Goal: Information Seeking & Learning: Learn about a topic

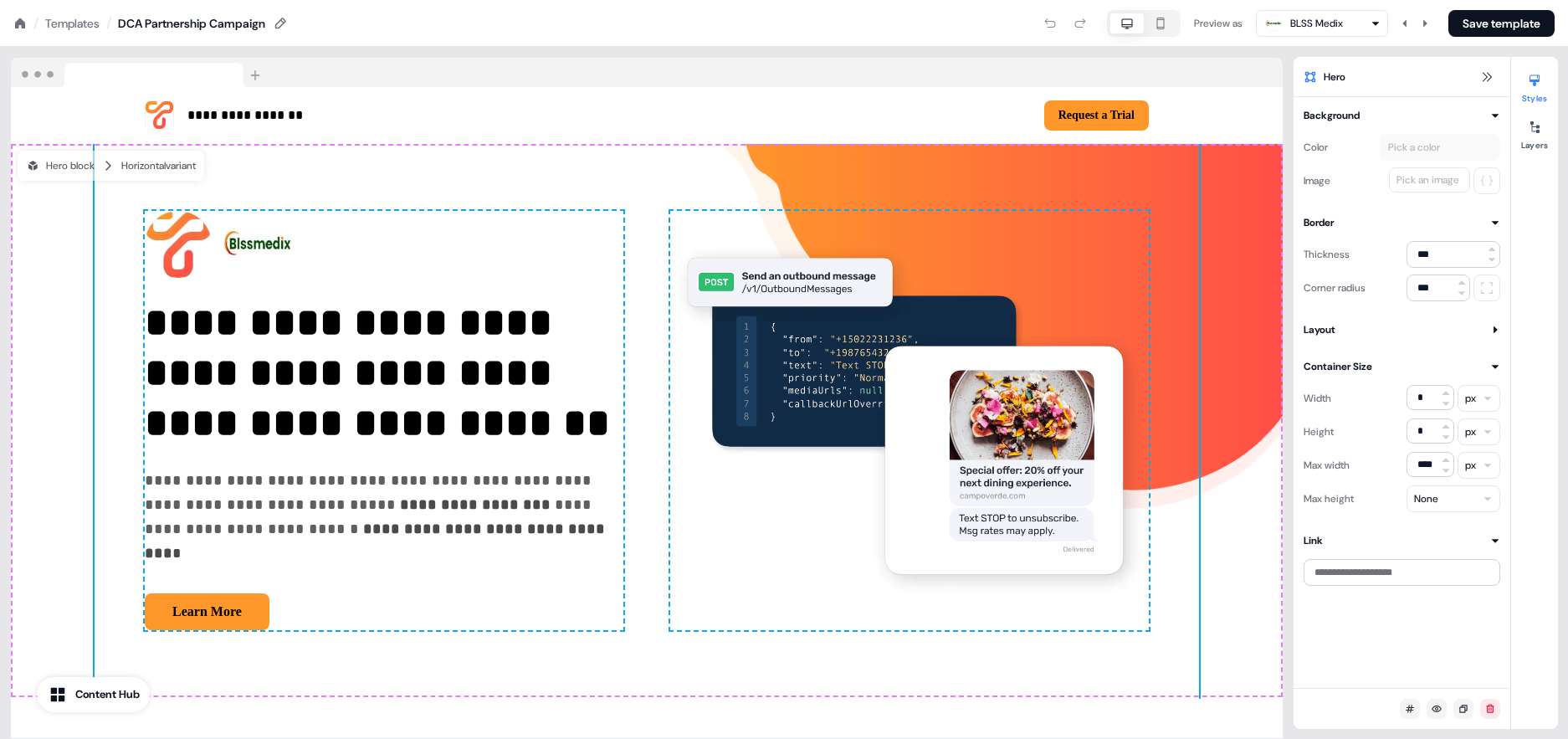
click at [23, 23] on icon at bounding box center [20, 22] width 11 height 11
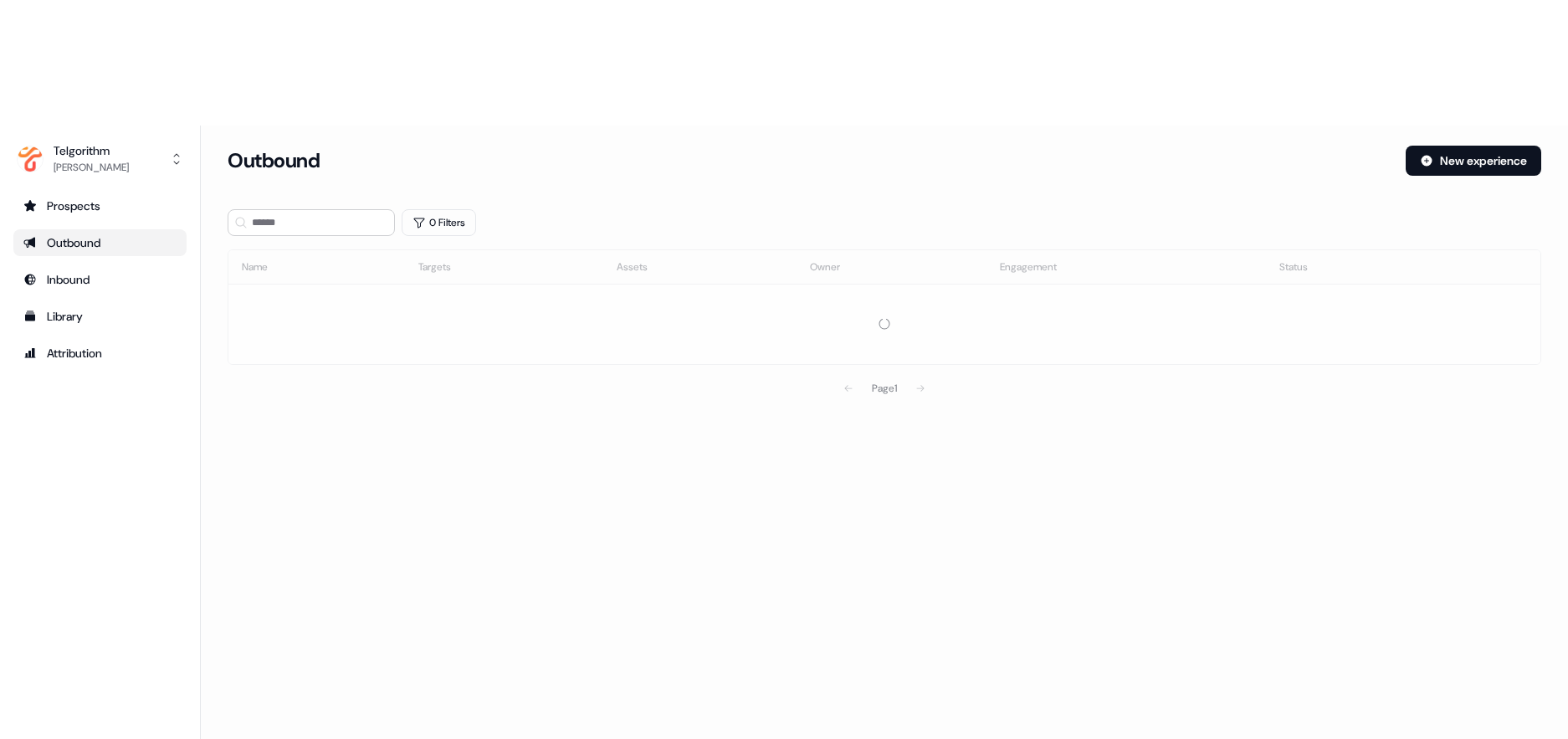
click at [84, 234] on div "Outbound" at bounding box center [100, 243] width 153 height 17
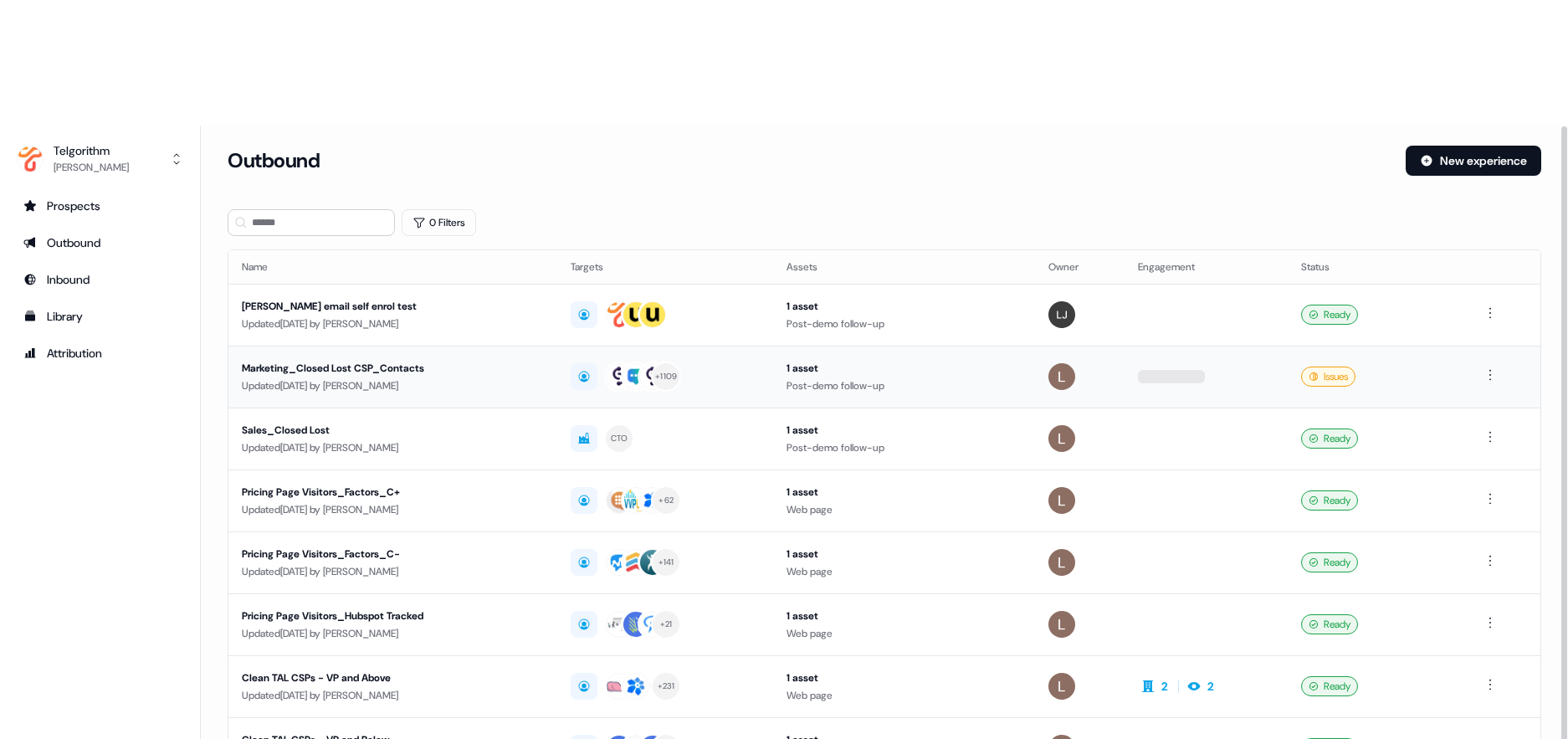
click at [395, 360] on div "Marketing_Closed Lost CSP_Contacts" at bounding box center [392, 369] width 302 height 17
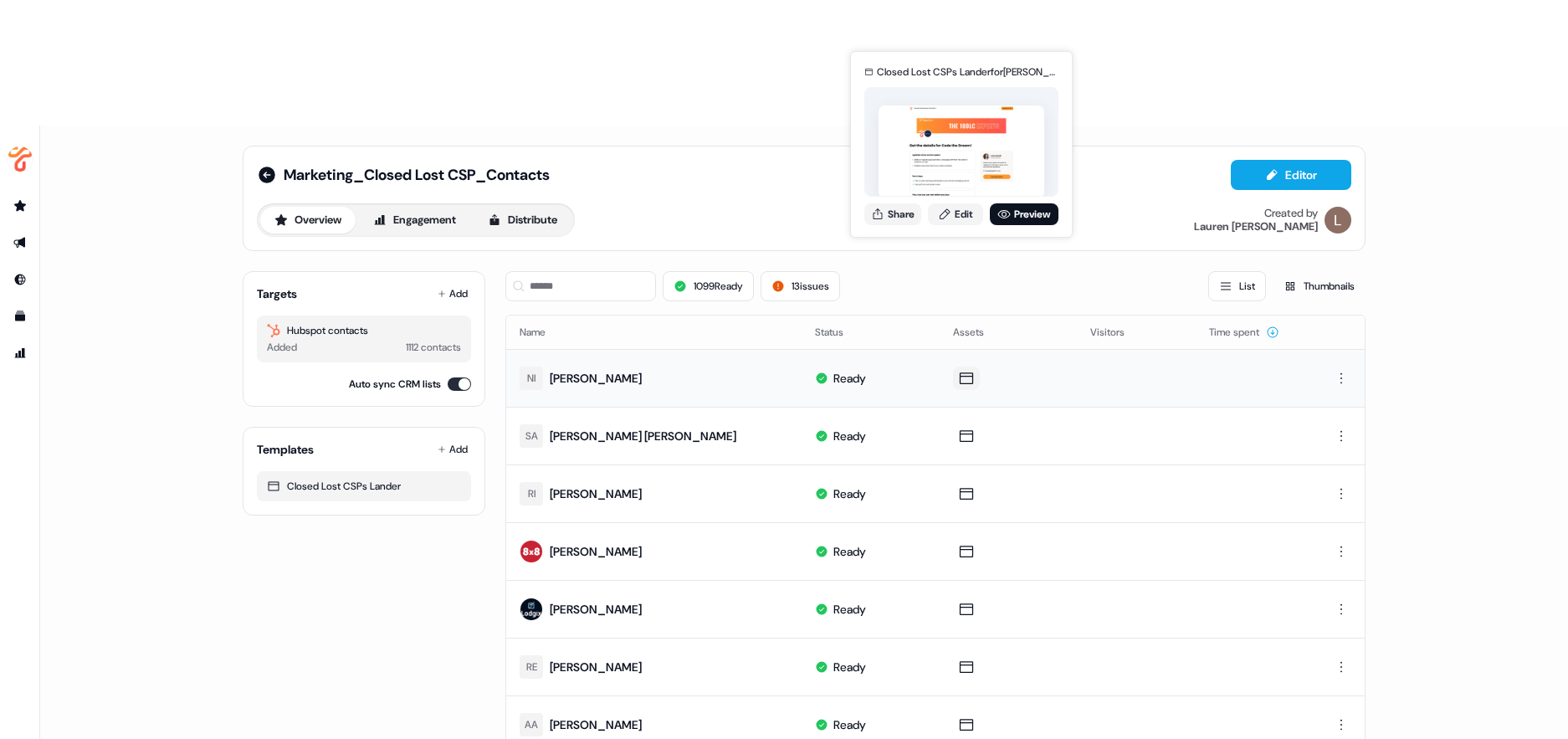
click at [964, 370] on icon at bounding box center [965, 378] width 20 height 17
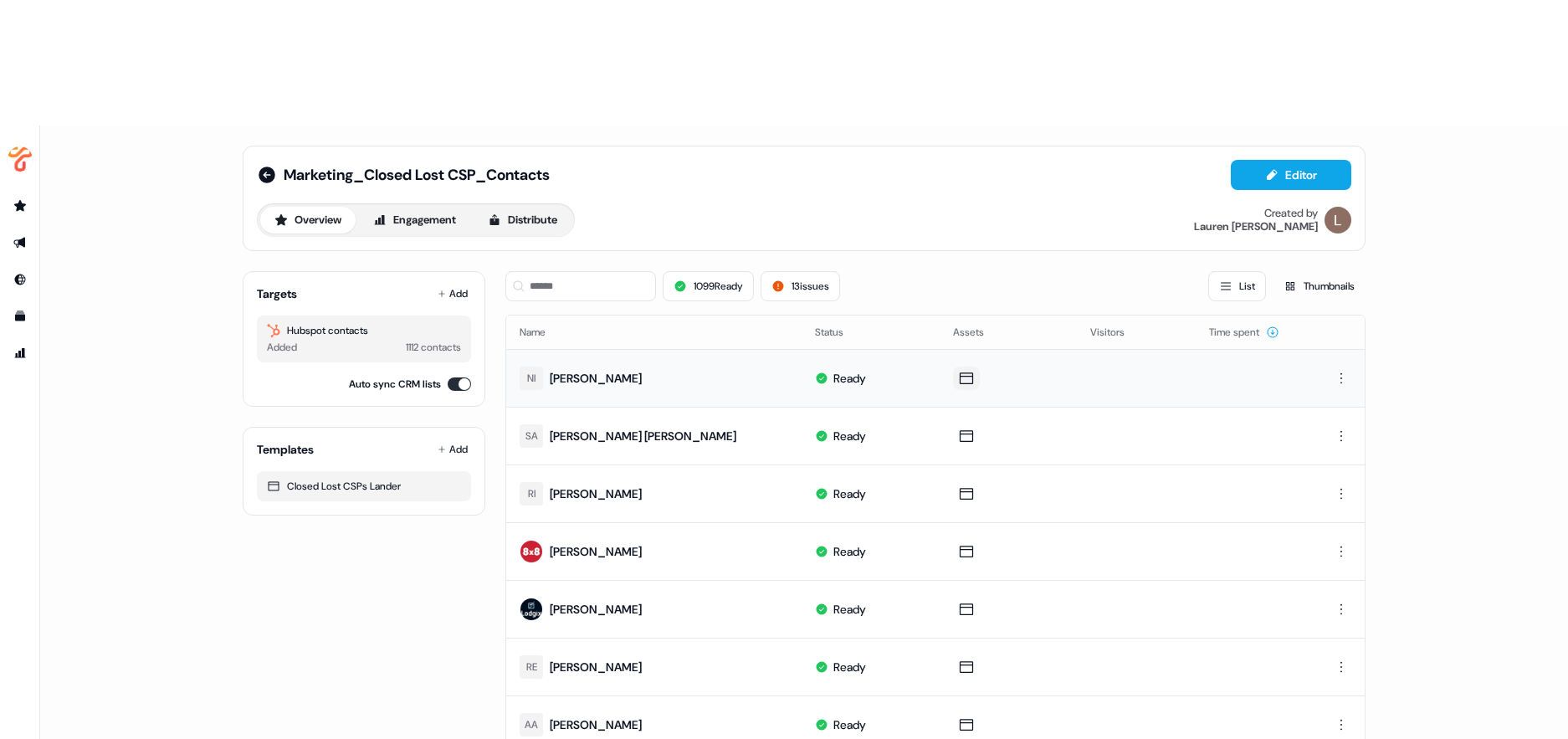
click at [964, 370] on icon at bounding box center [965, 378] width 20 height 17
click at [962, 370] on icon at bounding box center [965, 378] width 20 height 17
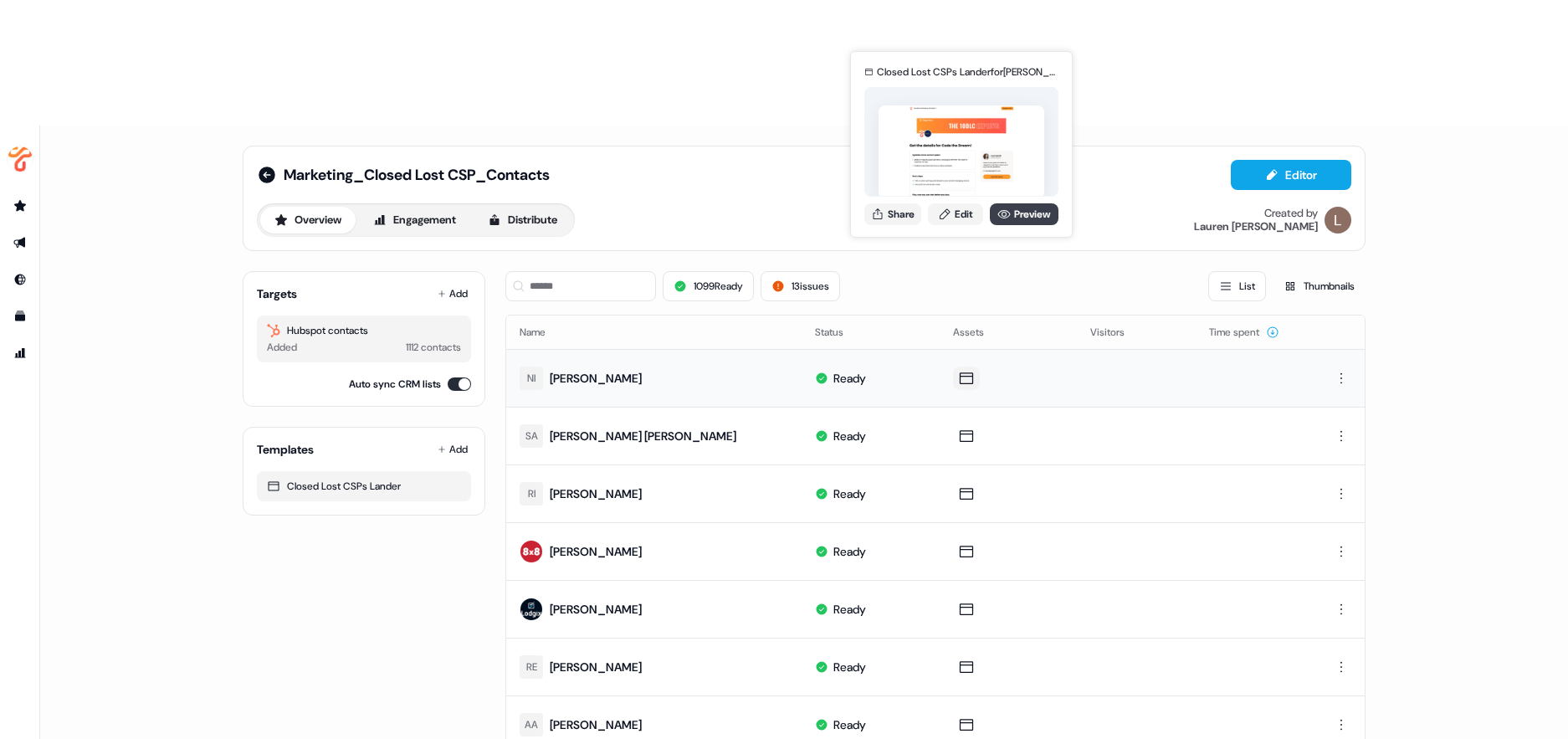
click at [1020, 210] on link "Preview" at bounding box center [1024, 214] width 69 height 22
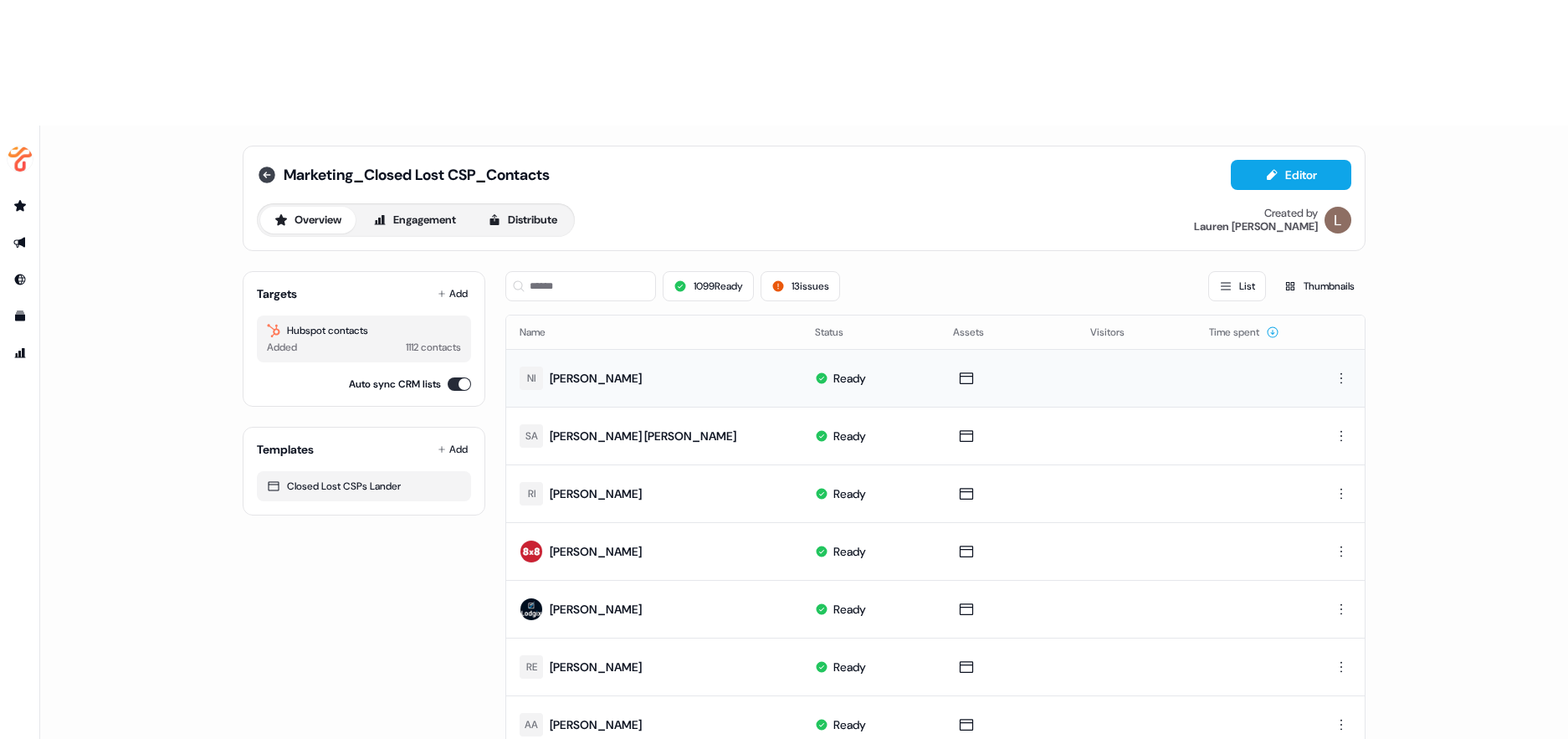
click at [265, 166] on icon at bounding box center [267, 175] width 17 height 17
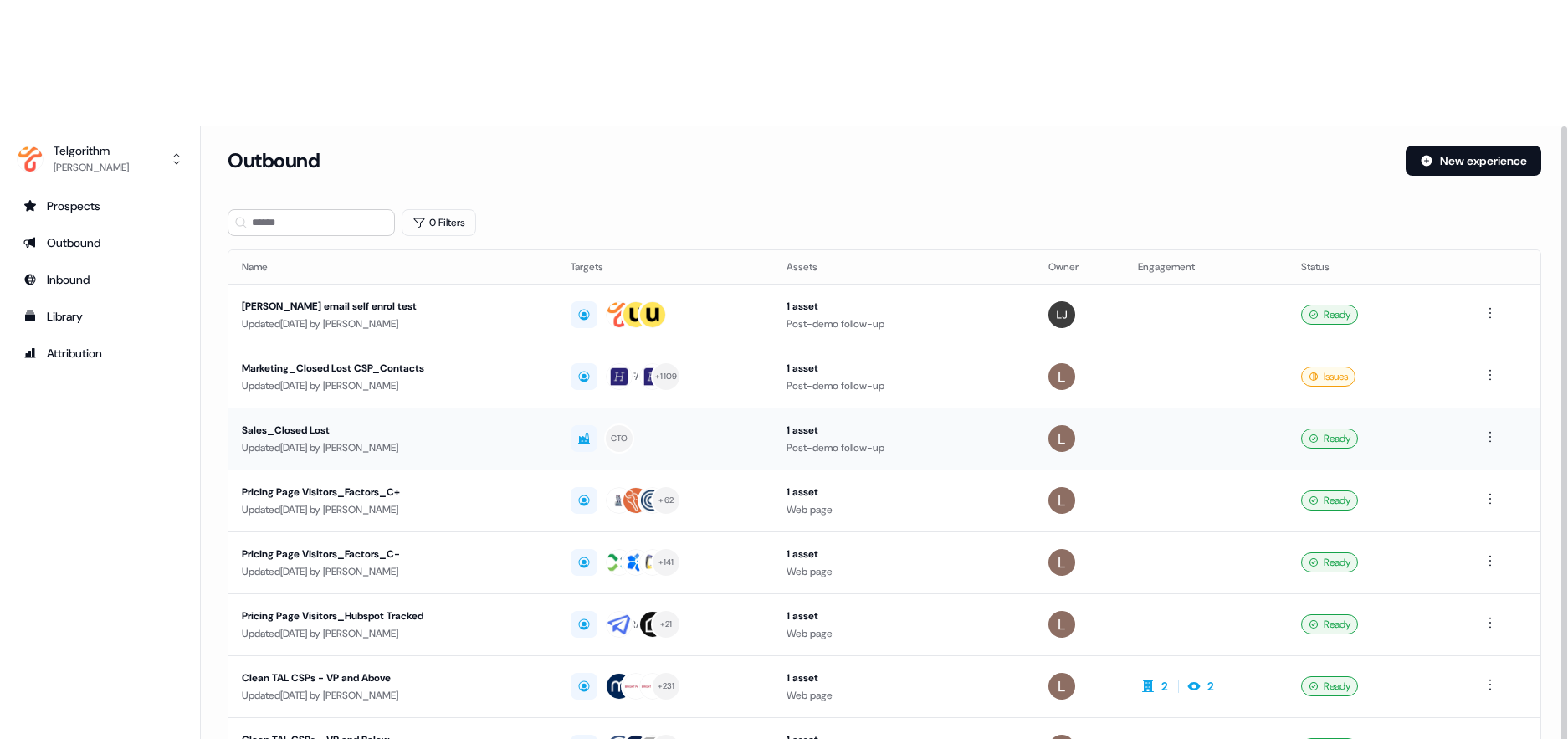
click at [401, 422] on div "Sales_Closed Lost" at bounding box center [392, 431] width 302 height 17
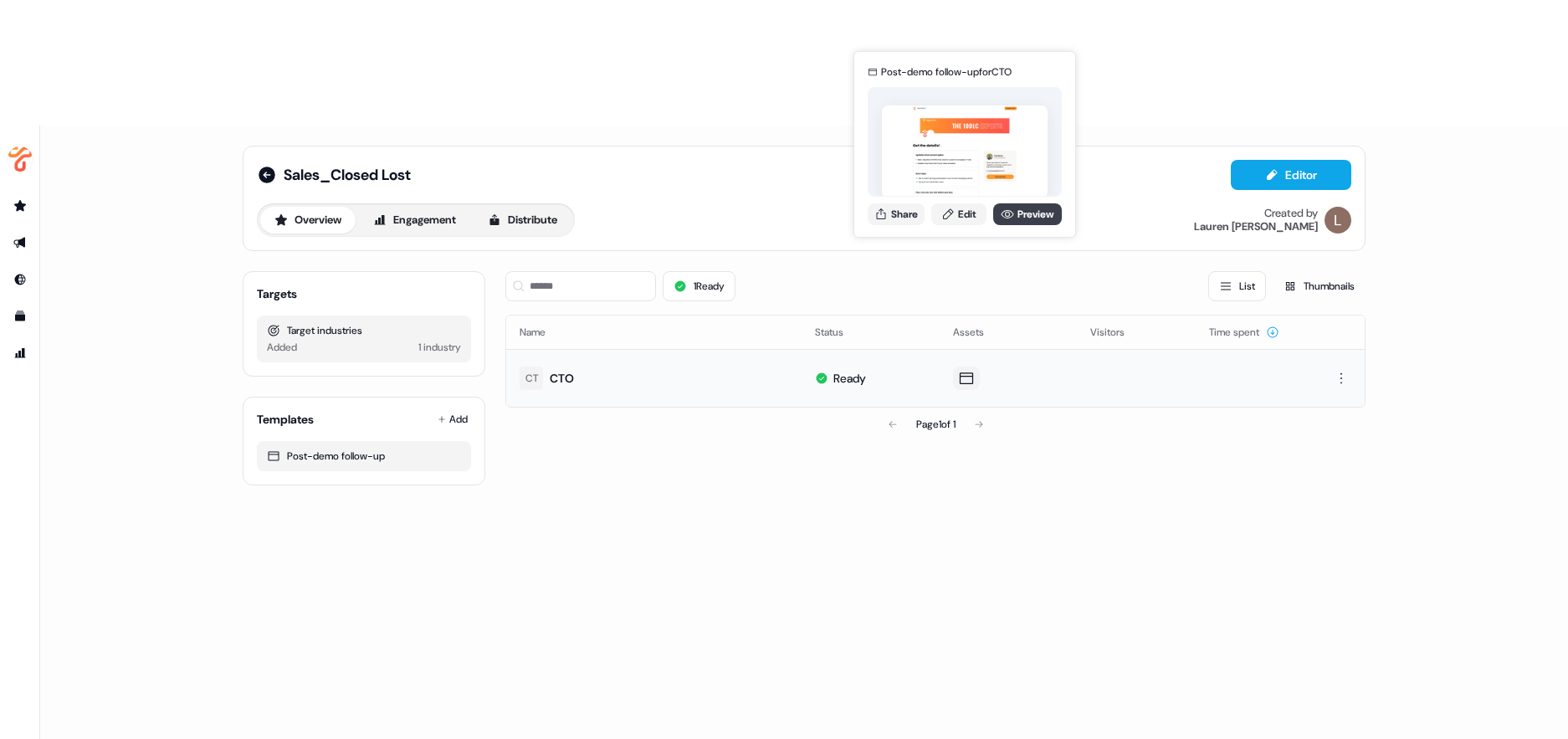
click at [1025, 213] on link "Preview" at bounding box center [1028, 214] width 69 height 22
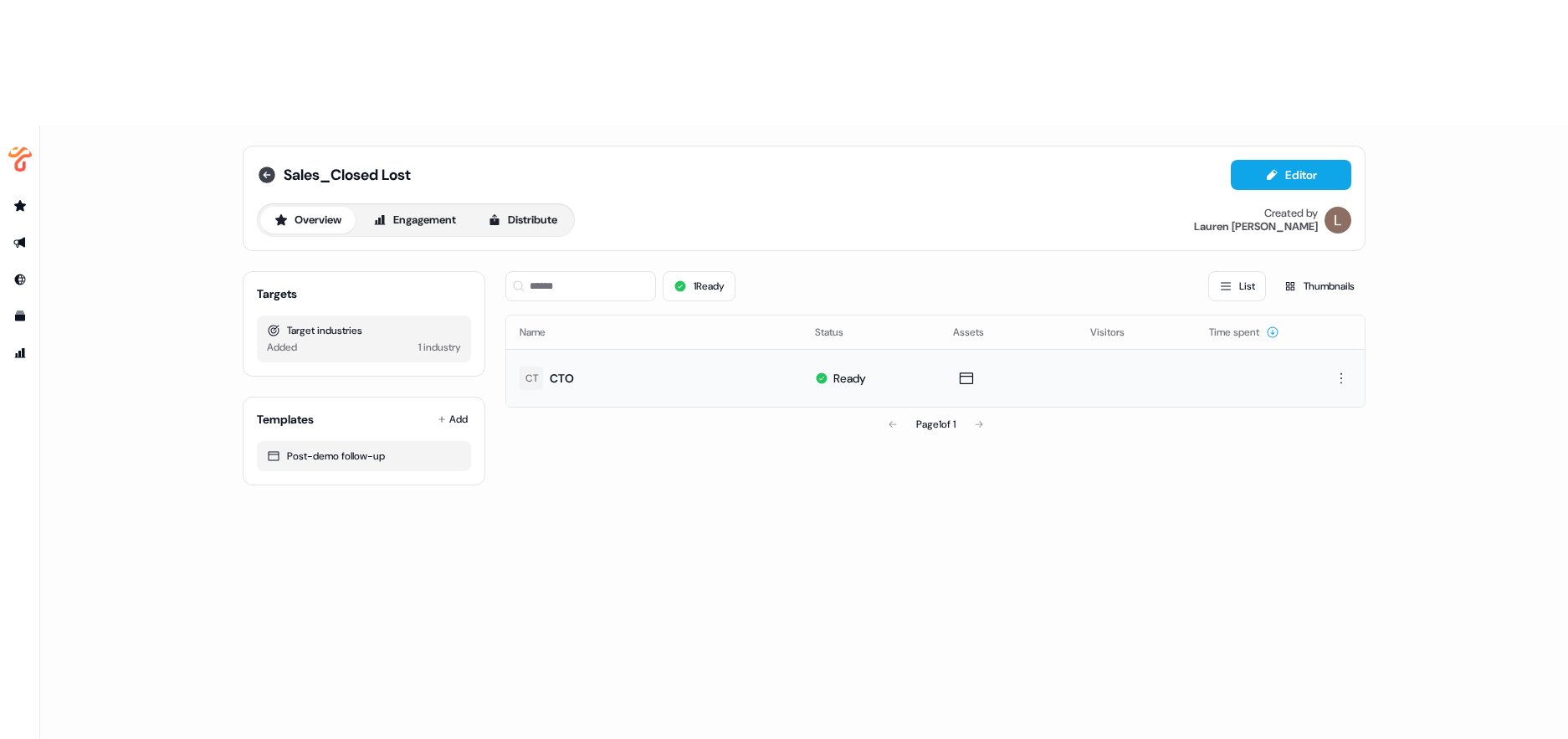
click at [264, 165] on icon at bounding box center [266, 175] width 20 height 20
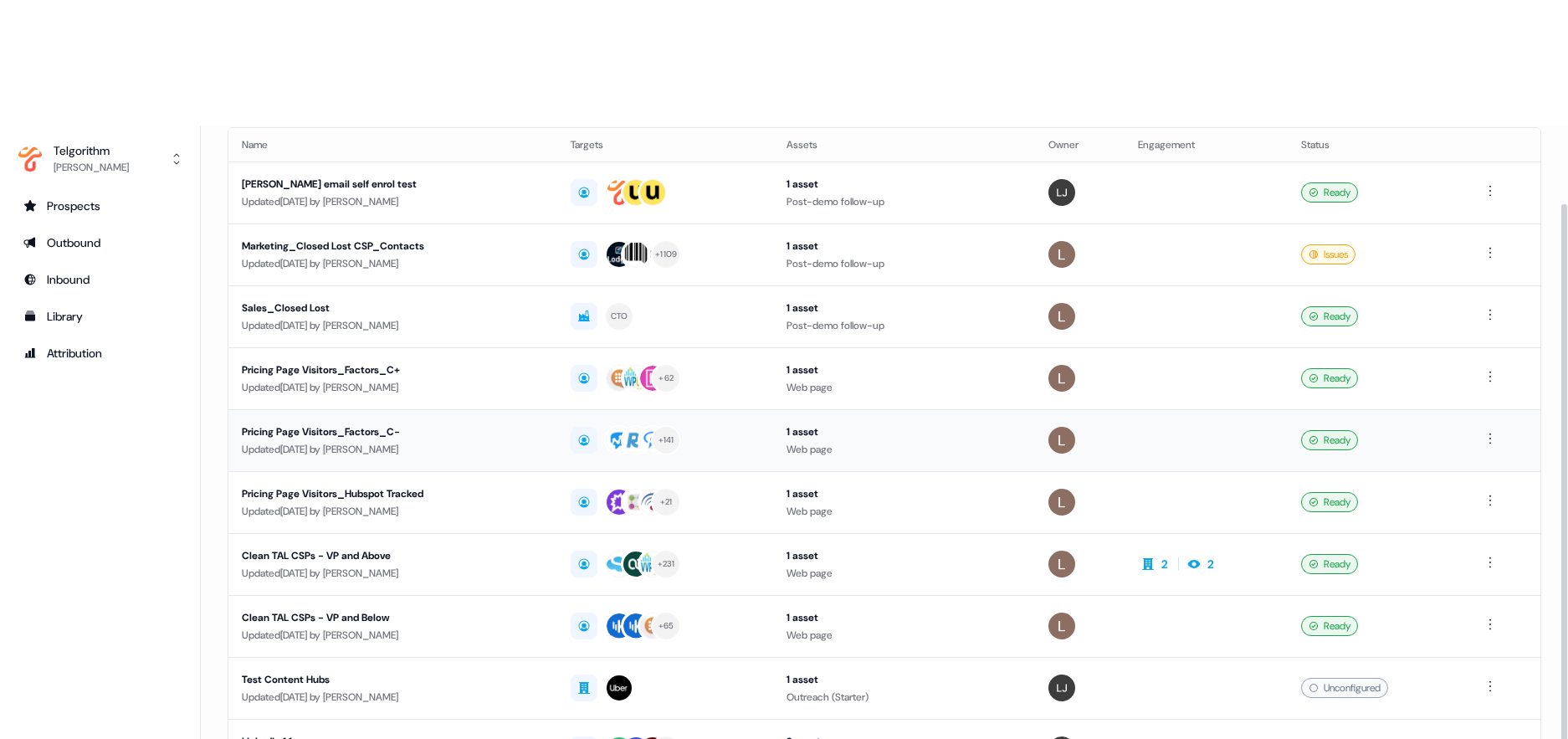
scroll to position [125, 0]
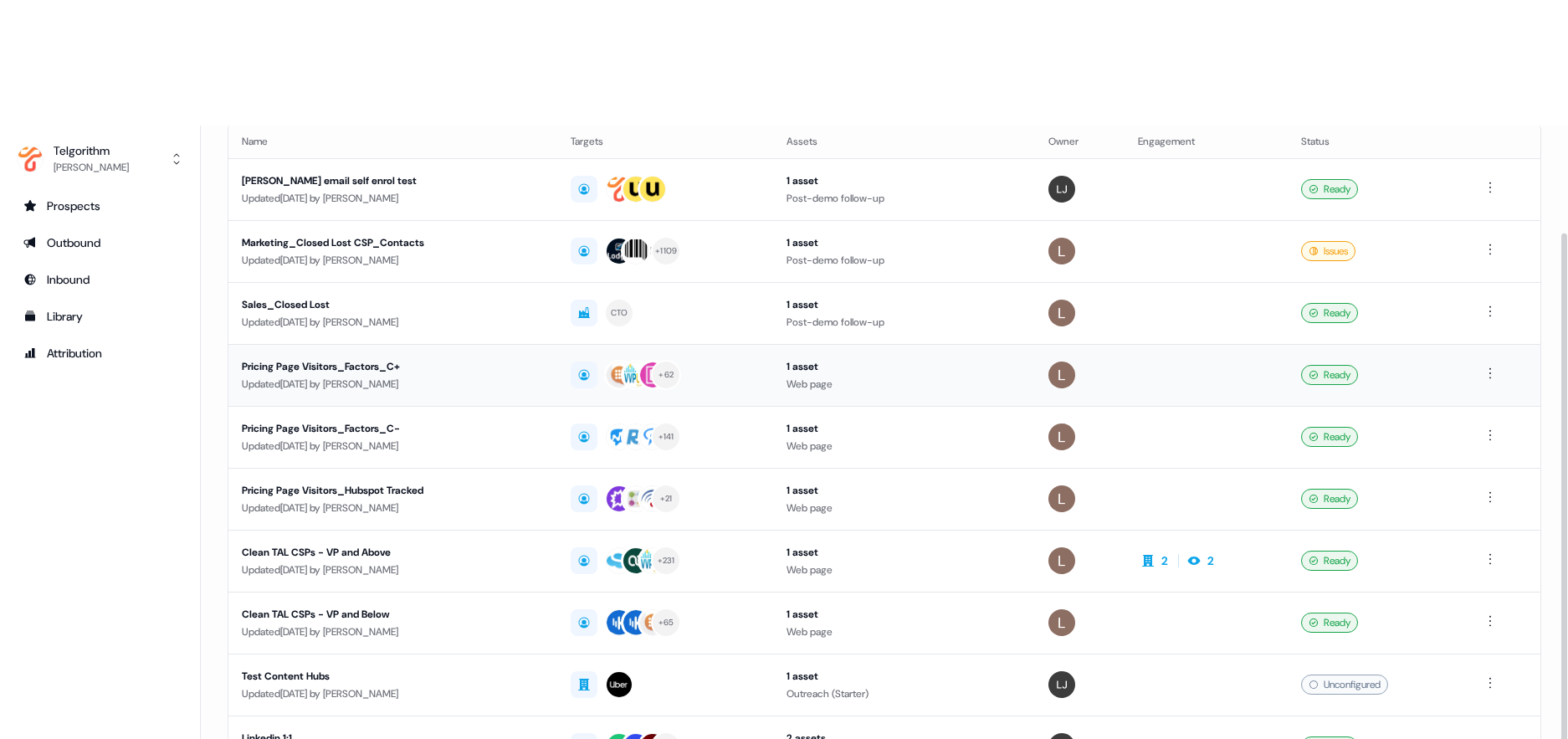
click at [361, 358] on div "Pricing Page Visitors_Factors_C+" at bounding box center [392, 367] width 302 height 17
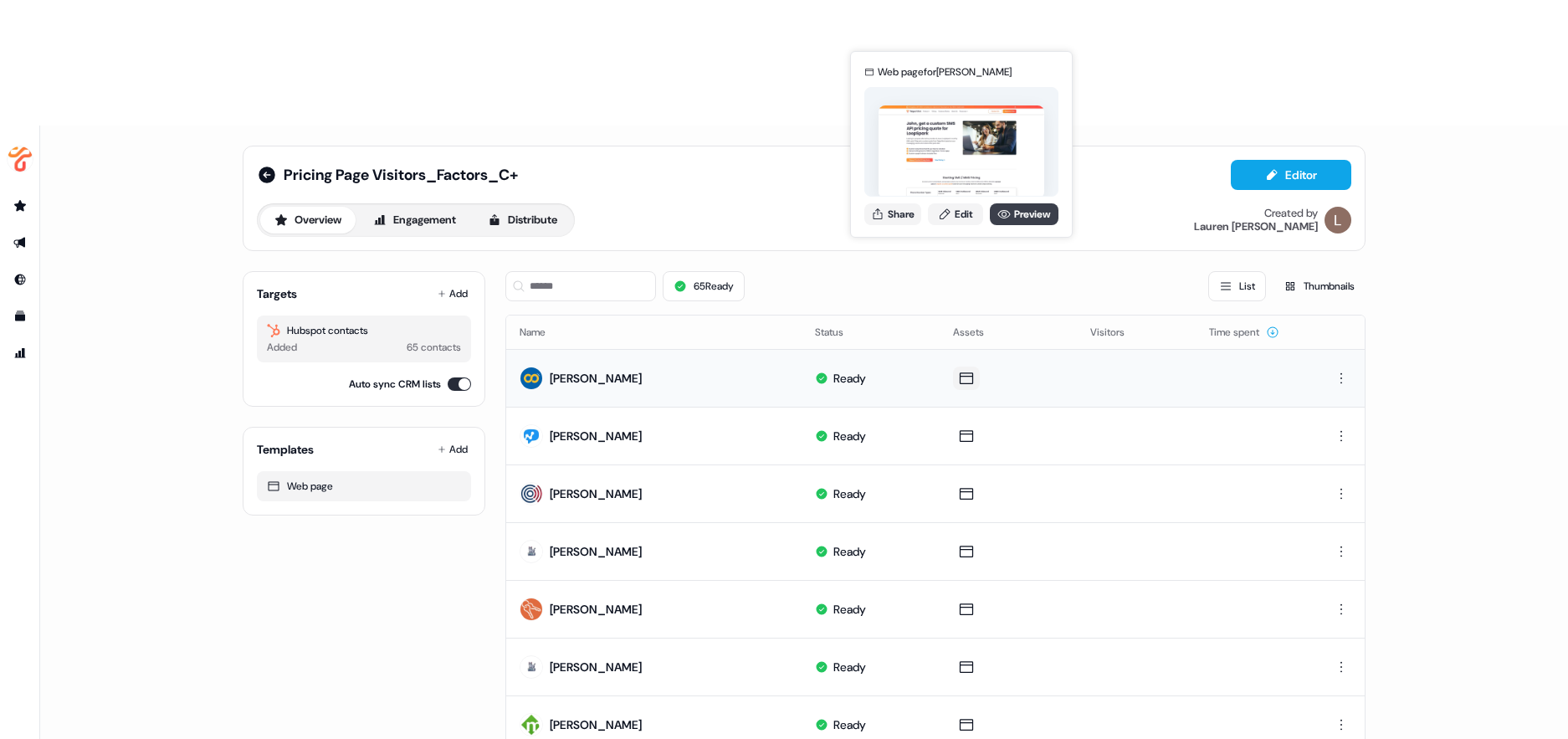
click at [1001, 214] on icon at bounding box center [1004, 214] width 13 height 13
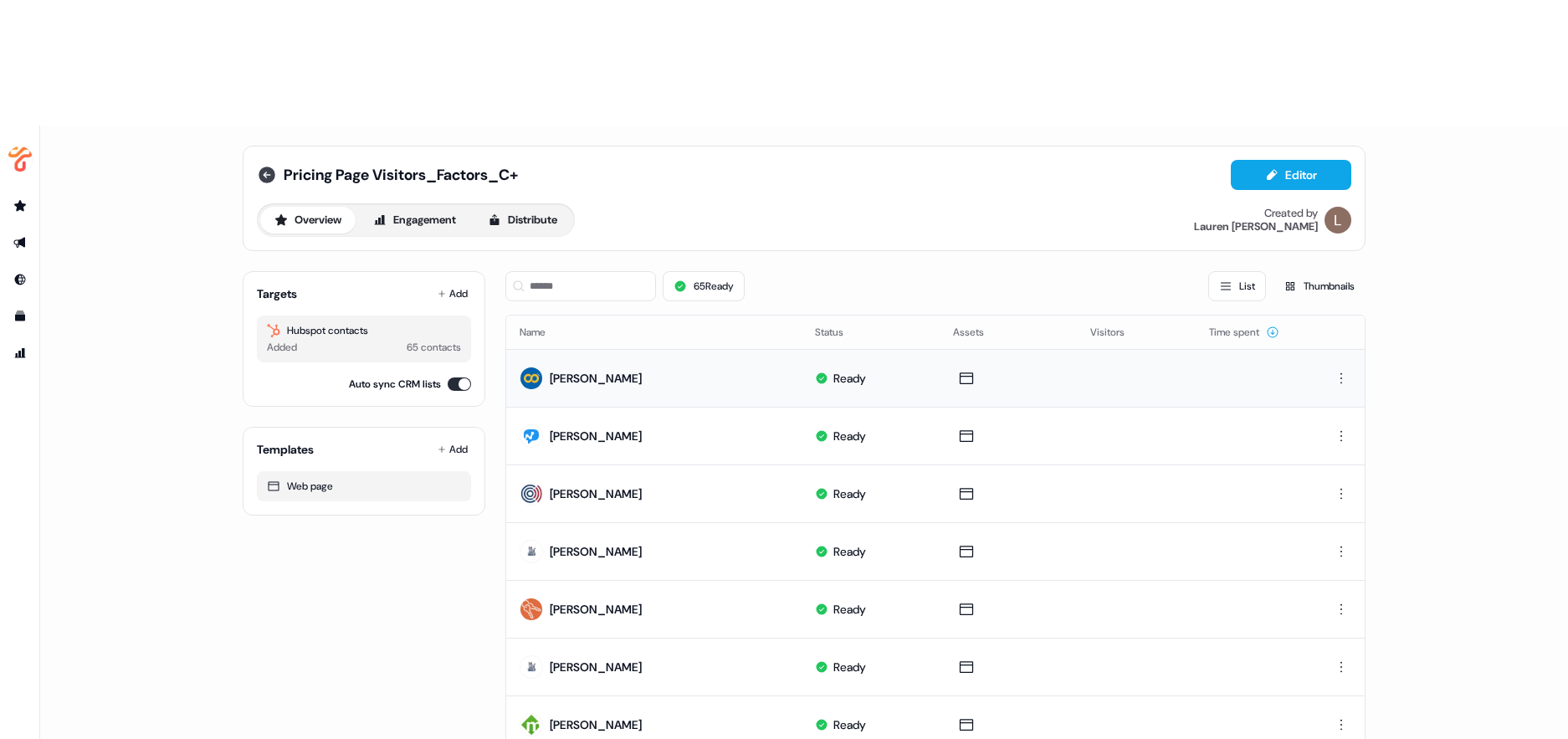
click at [260, 166] on icon at bounding box center [267, 175] width 17 height 17
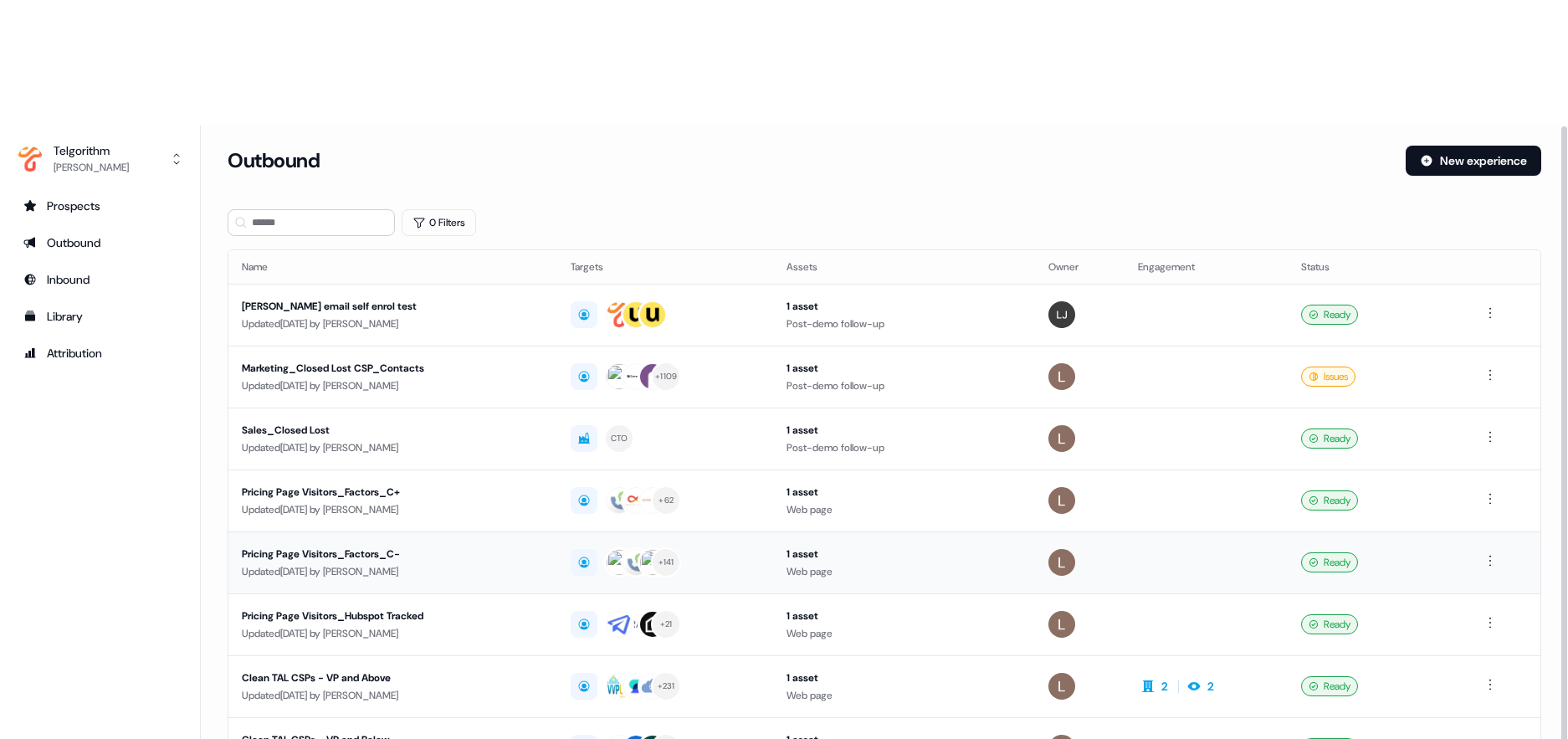
click at [354, 545] on div "Pricing Page Visitors_Factors_C-" at bounding box center [392, 554] width 302 height 17
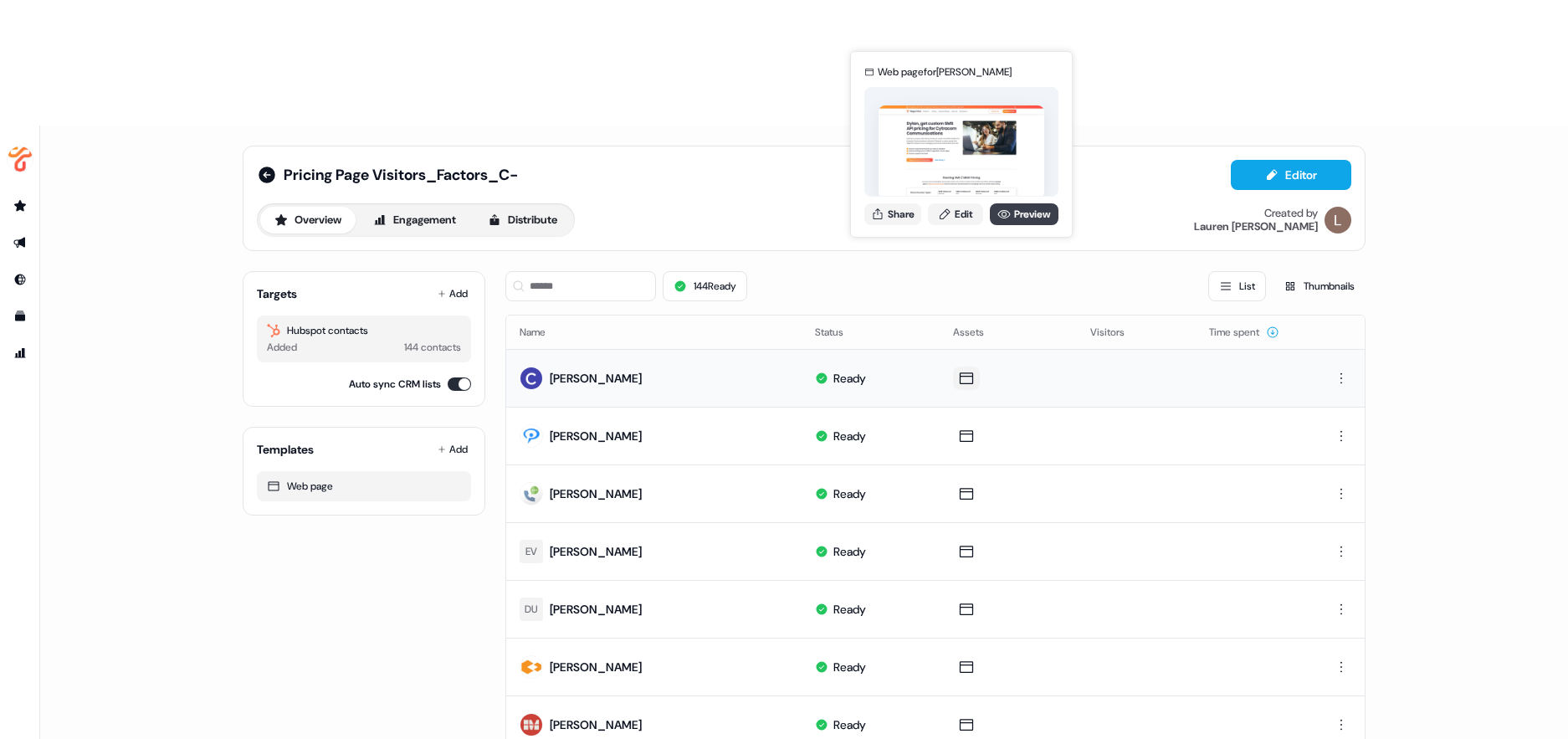
click at [1008, 214] on link "Preview" at bounding box center [1024, 214] width 69 height 22
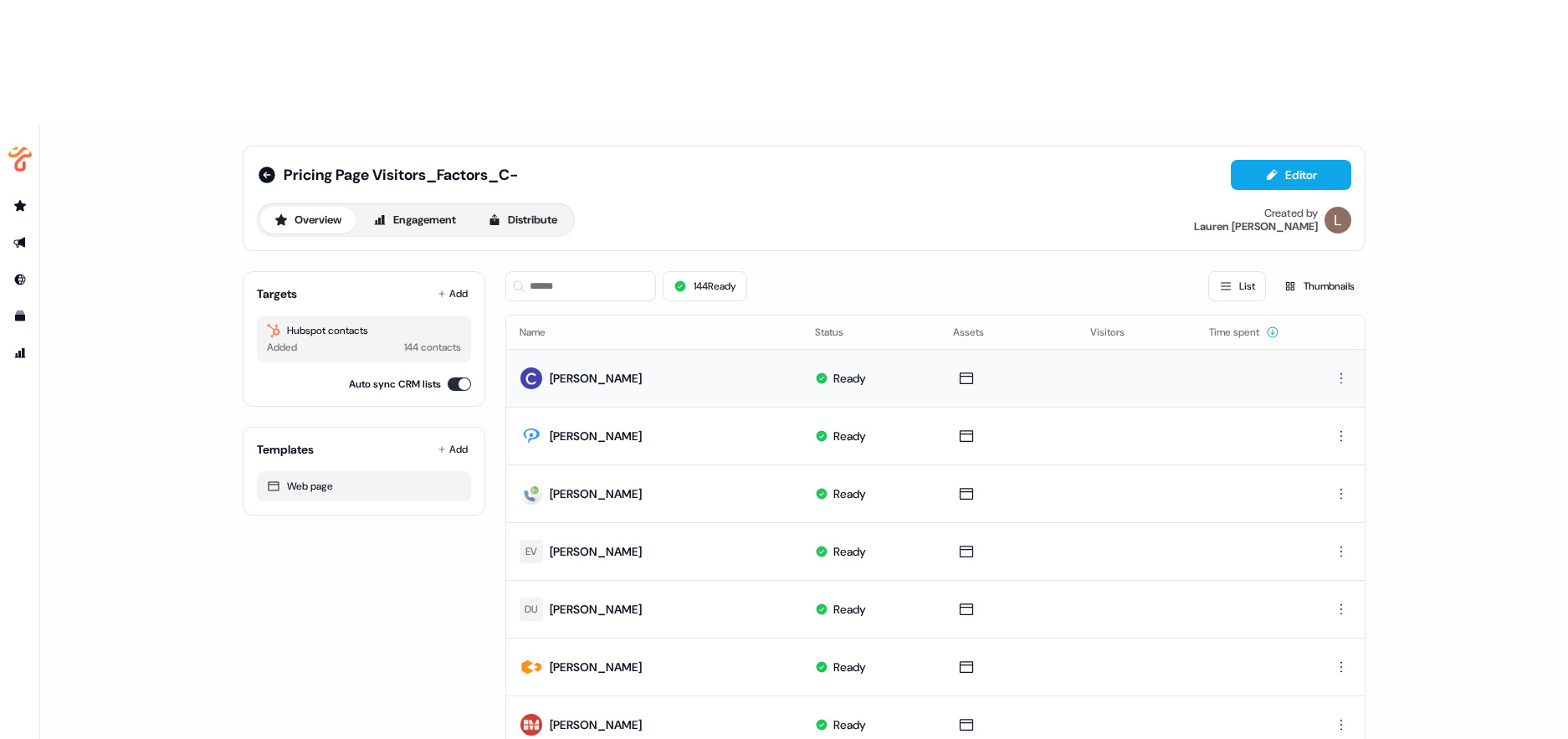
click at [248, 145] on div "Pricing Page Visitors_Factors_C- Editor Overview Engagement Distribute Created …" at bounding box center [804, 198] width 1123 height 105
click at [260, 166] on icon at bounding box center [267, 175] width 17 height 17
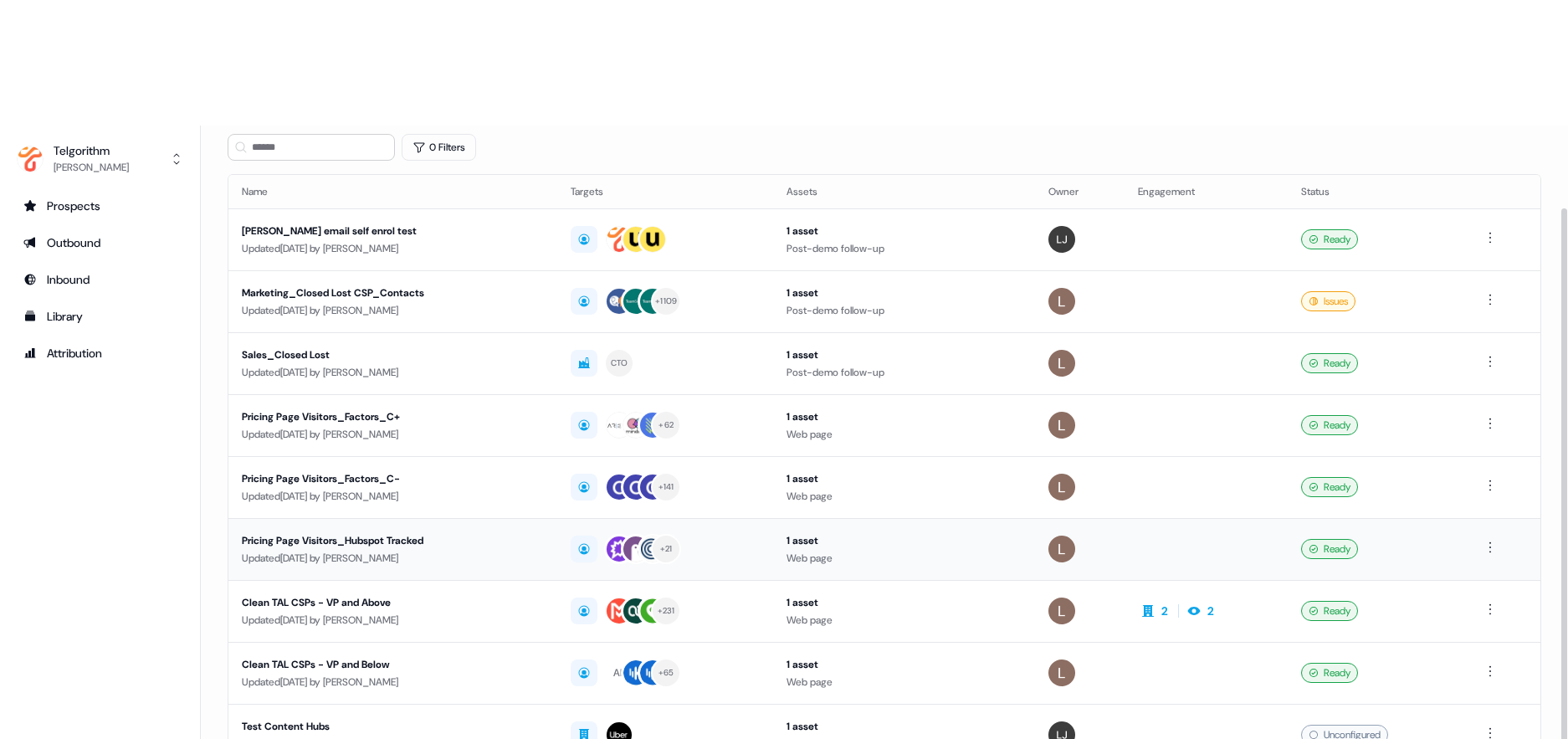
scroll to position [96, 0]
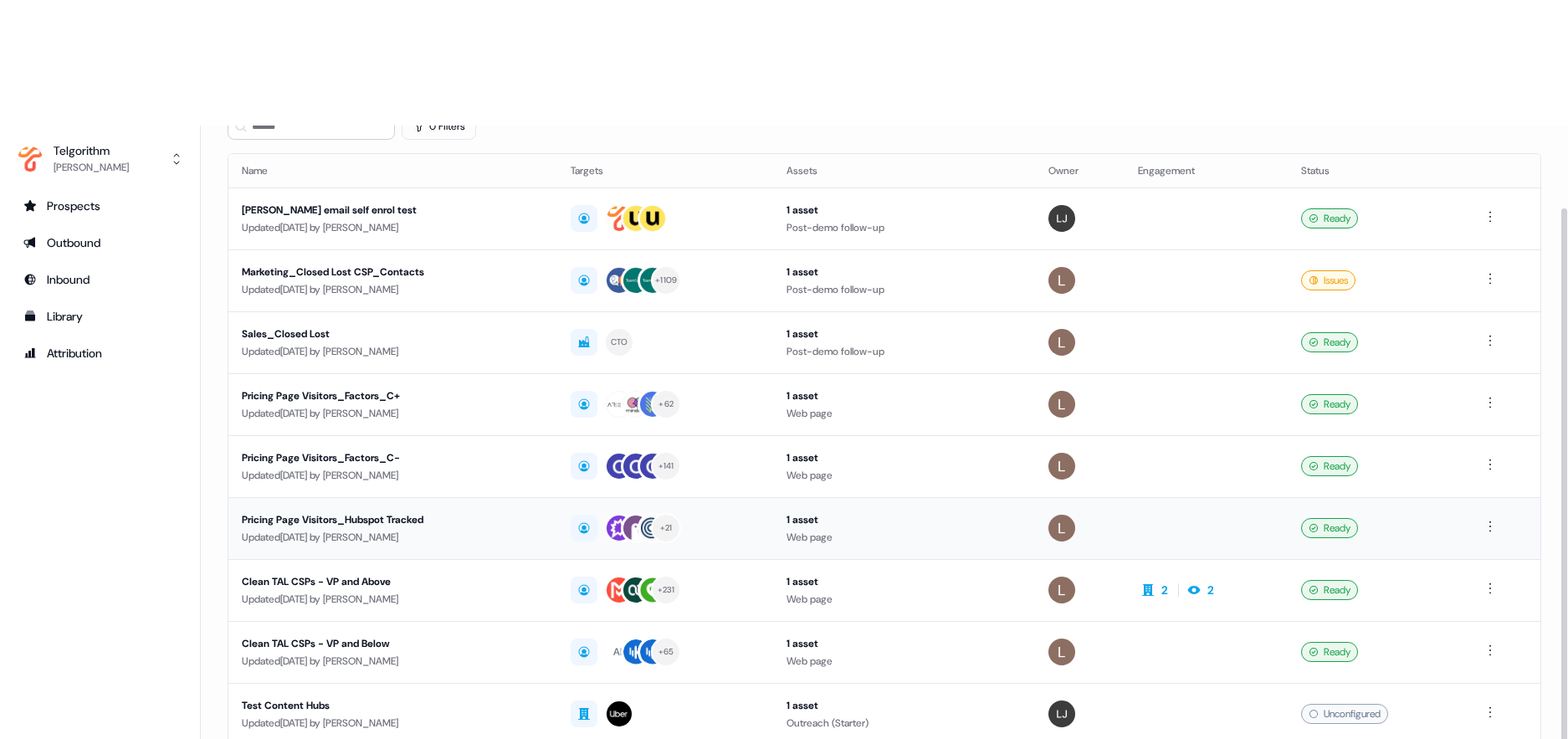
click at [400, 511] on div "Pricing Page Visitors_Hubspot Tracked" at bounding box center [392, 519] width 302 height 17
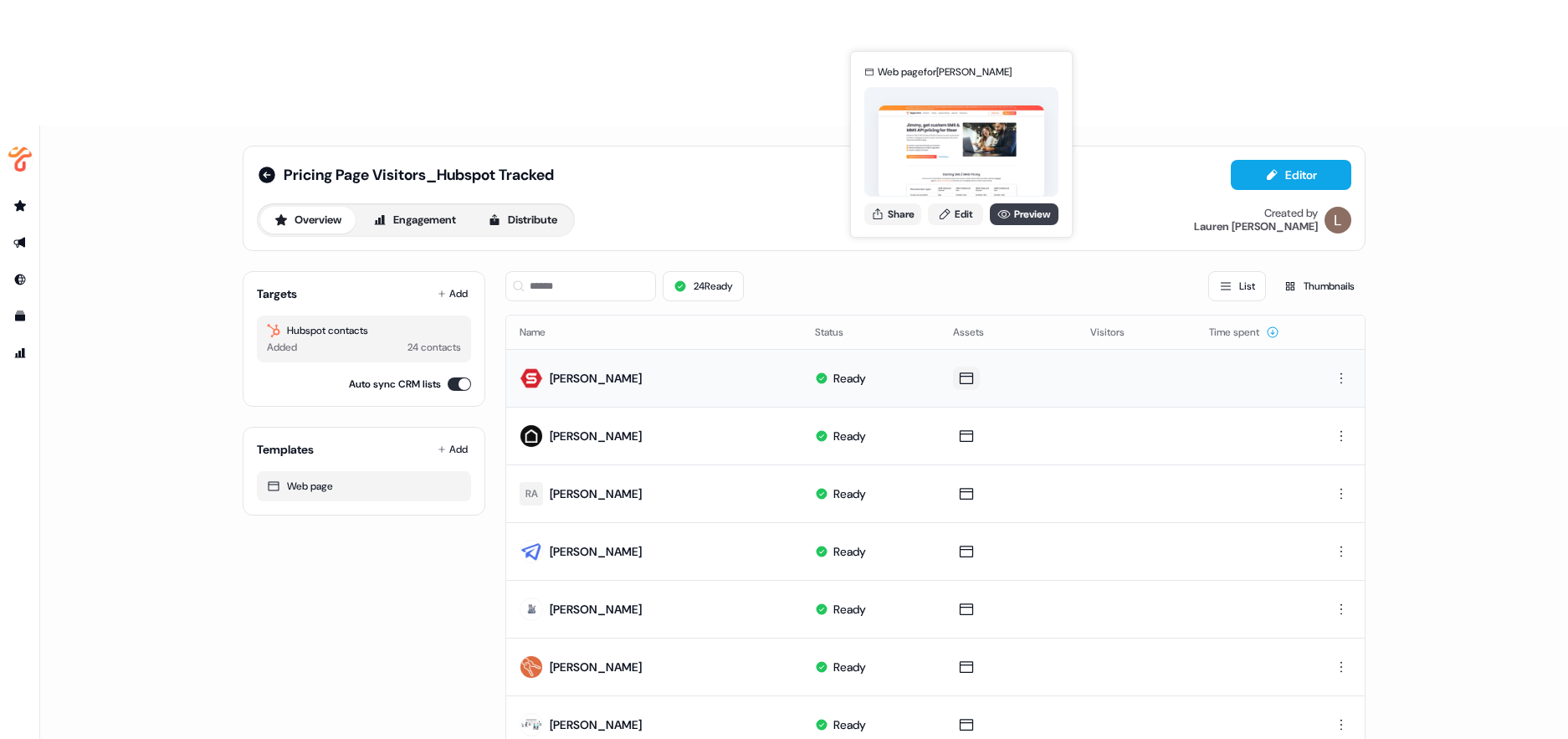
click at [1020, 212] on link "Preview" at bounding box center [1024, 214] width 69 height 22
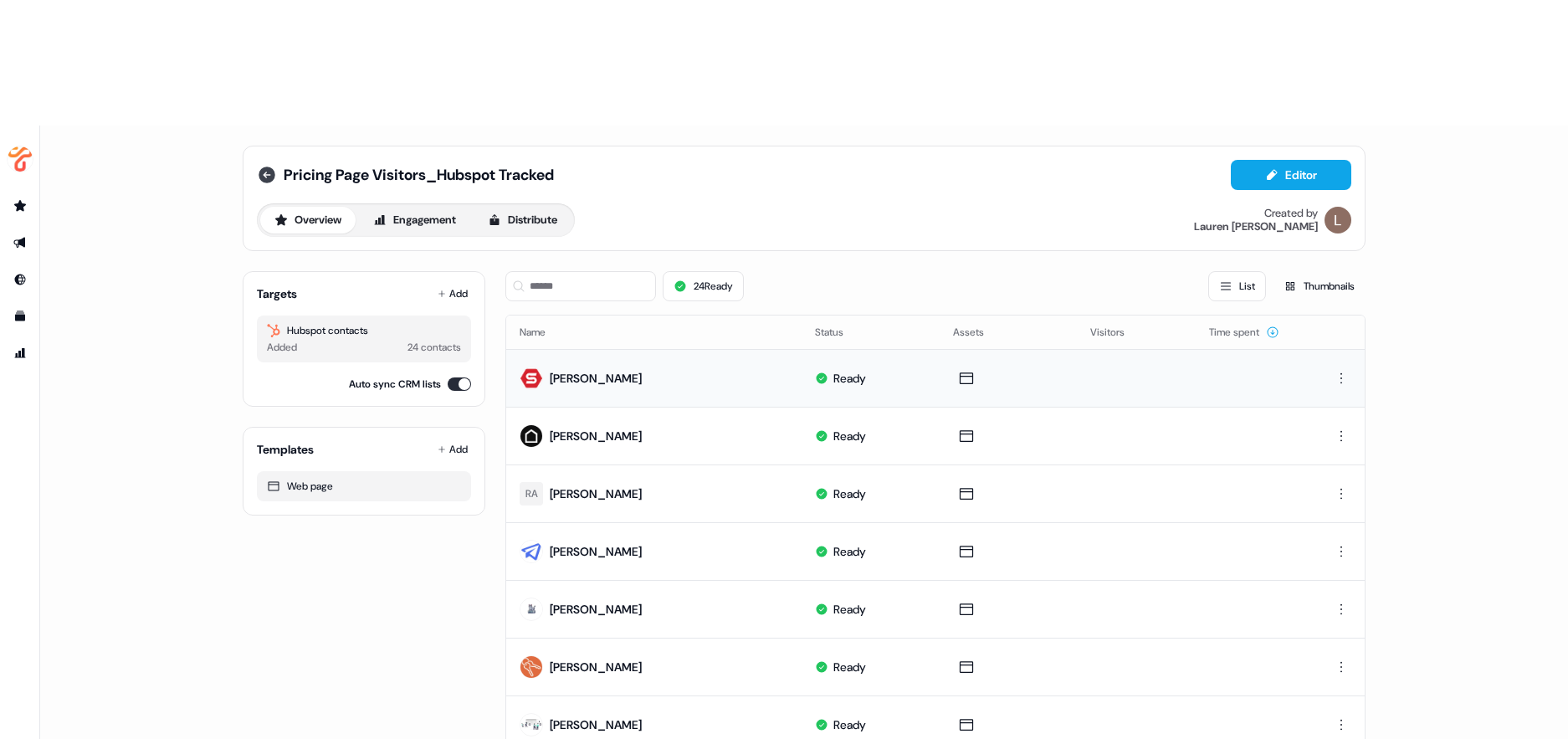
click at [267, 166] on icon at bounding box center [267, 175] width 17 height 17
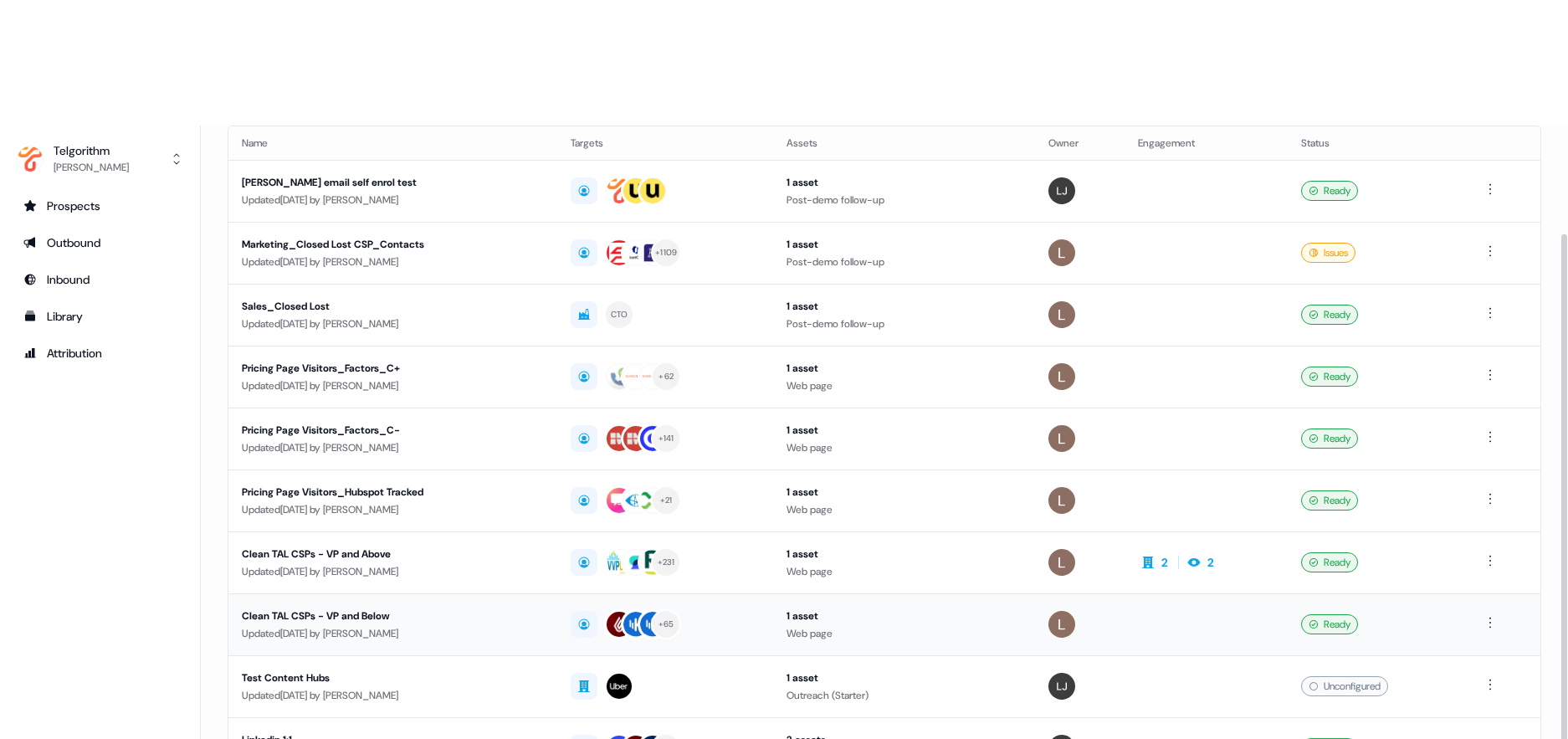
scroll to position [126, 0]
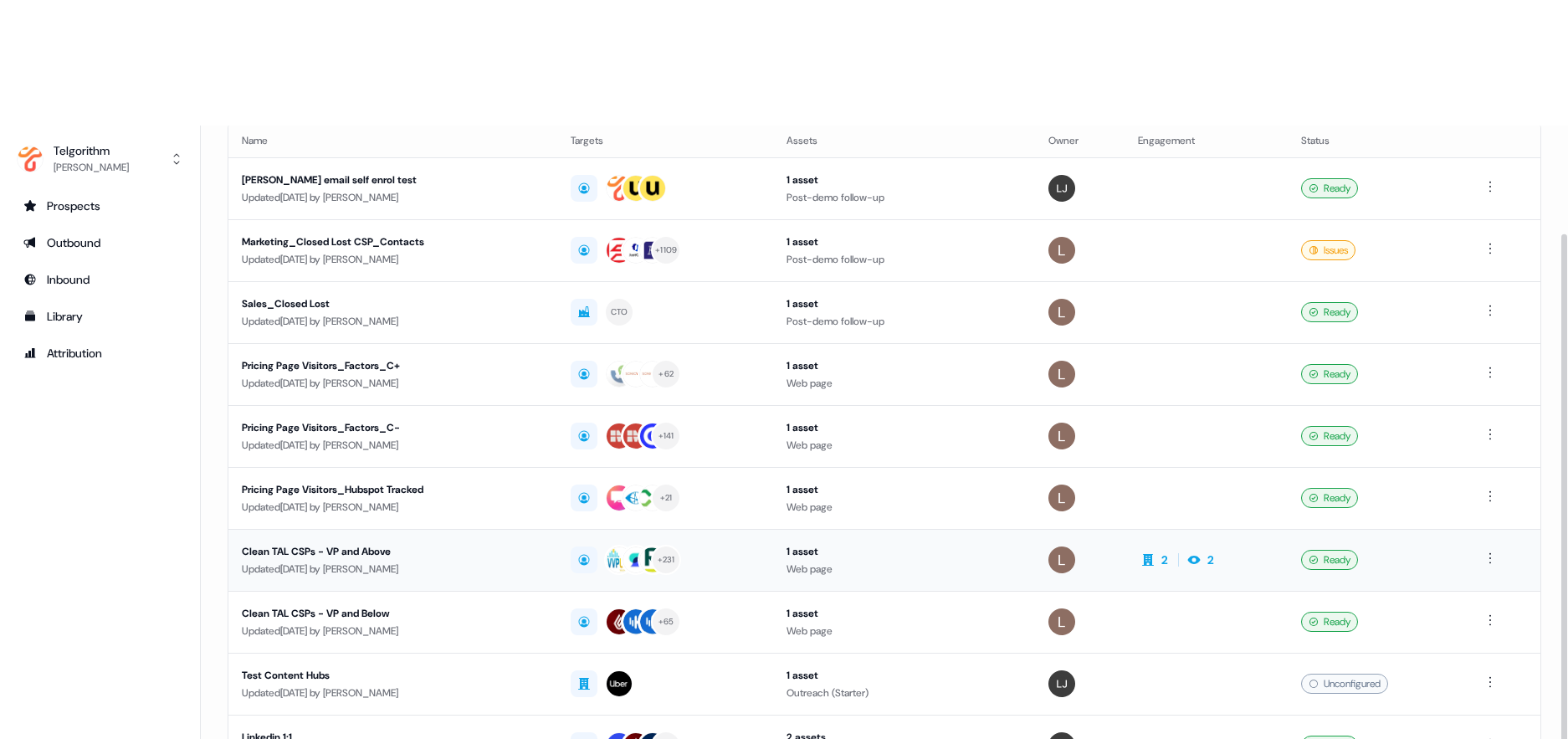
click at [372, 543] on div "Clean TAL CSPs - VP and Above" at bounding box center [392, 552] width 302 height 17
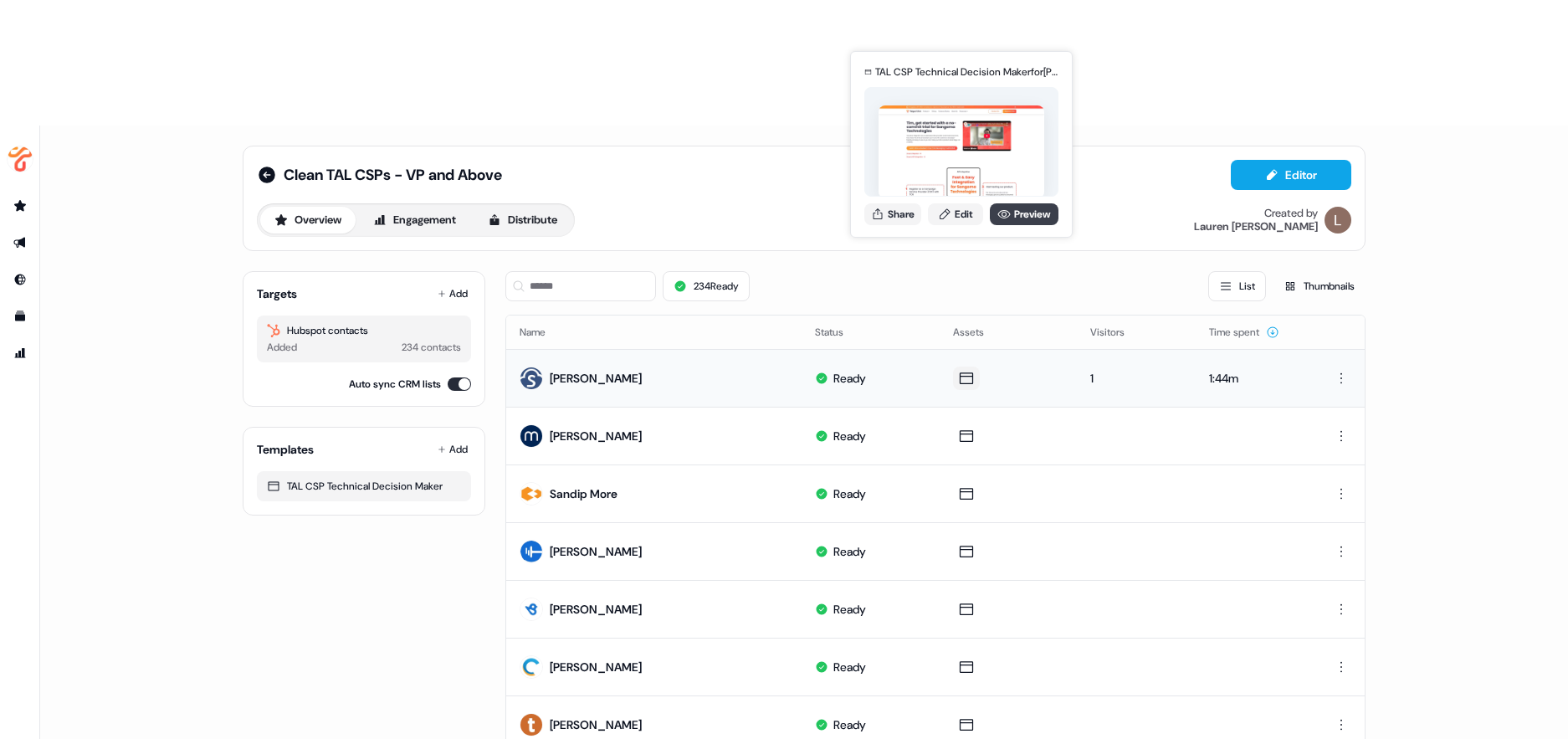
click at [1019, 215] on link "Preview" at bounding box center [1024, 214] width 69 height 22
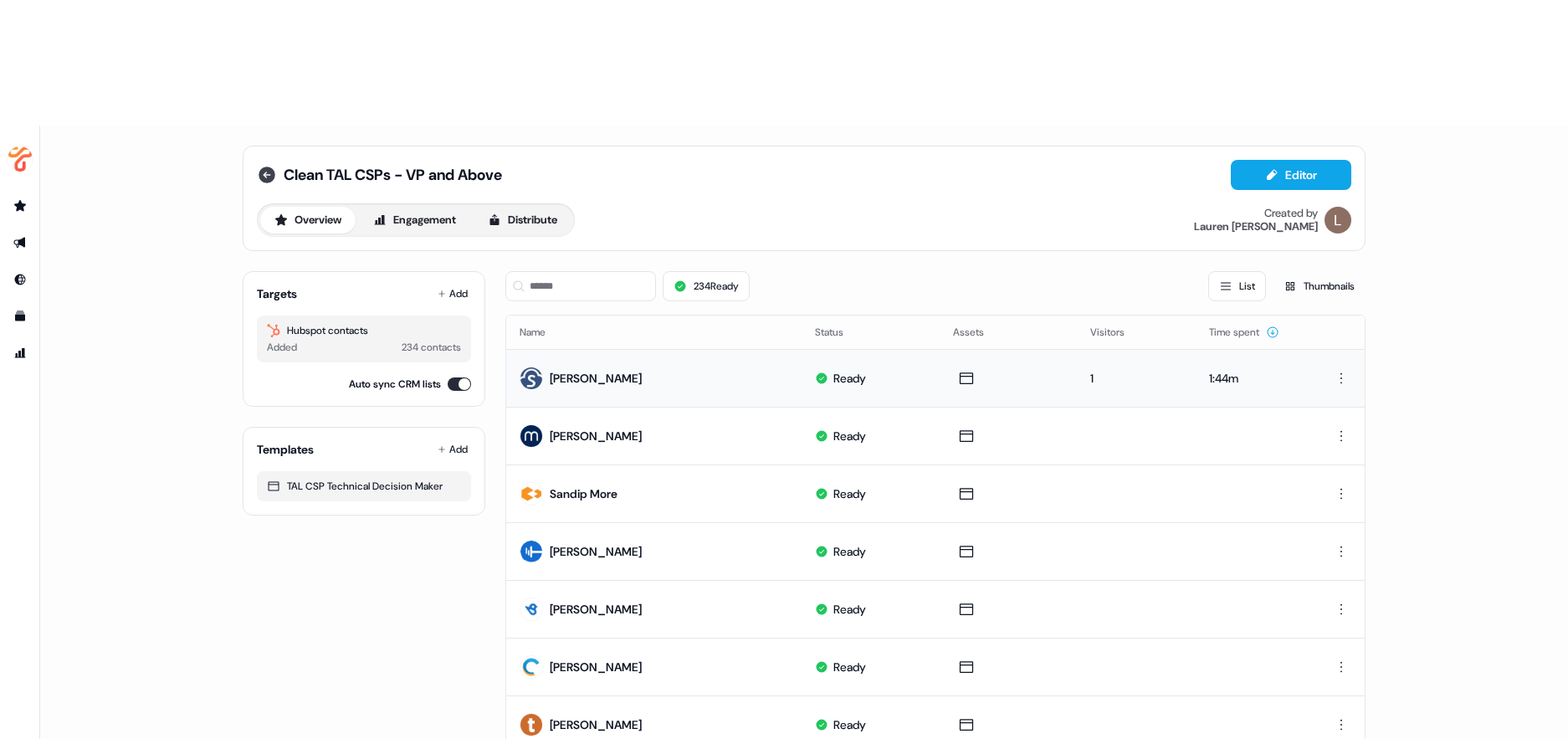
click at [267, 166] on icon at bounding box center [267, 175] width 17 height 17
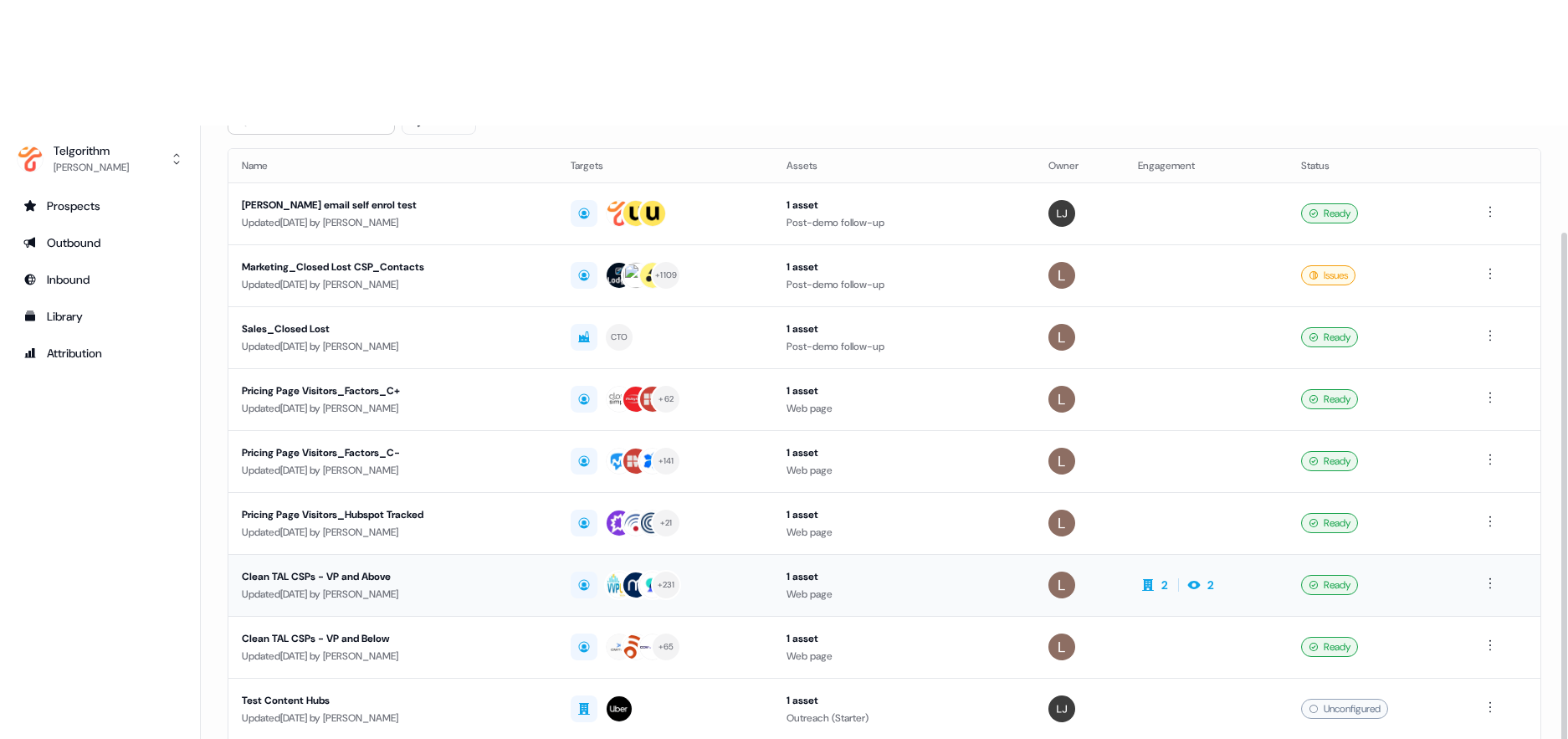
scroll to position [126, 0]
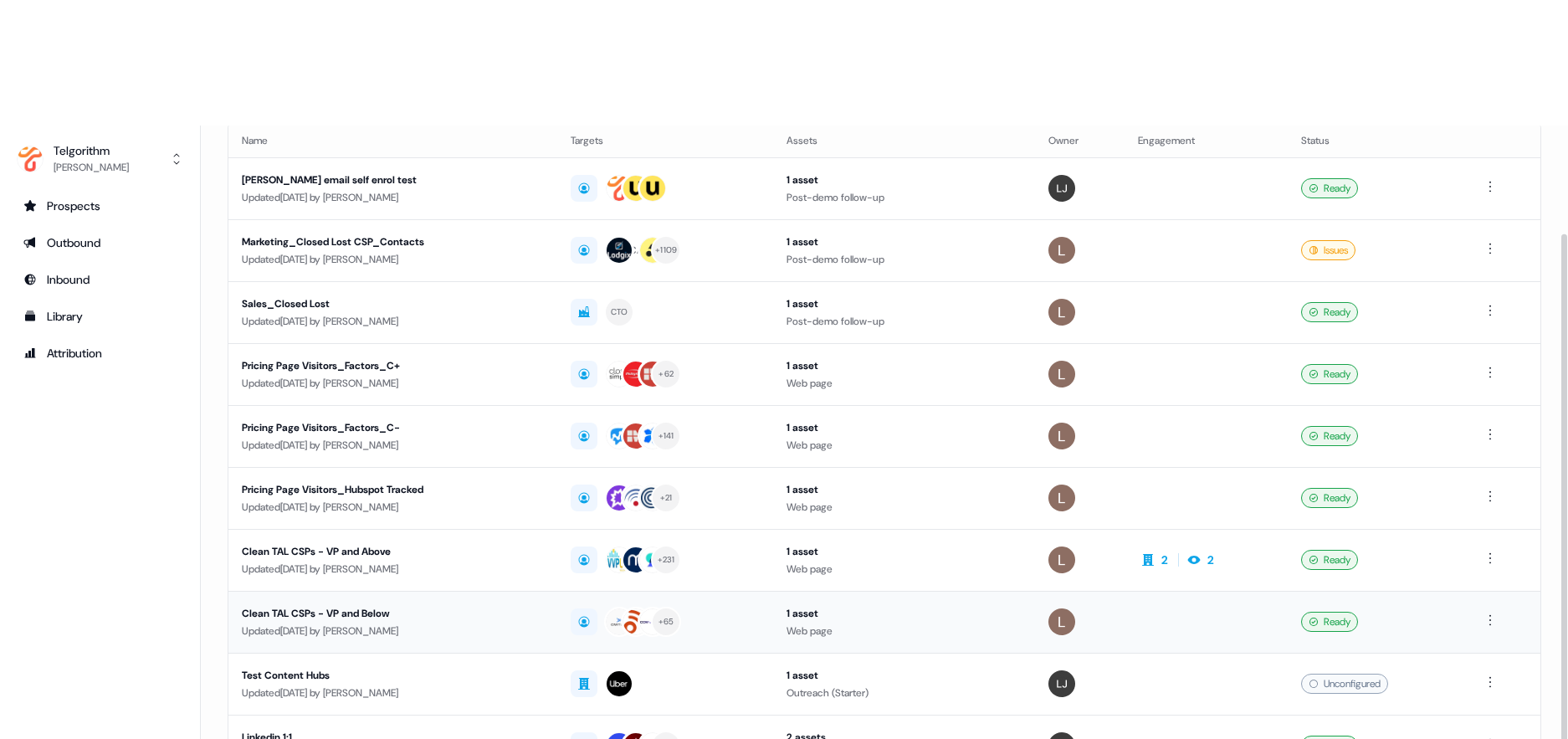
click at [359, 604] on div "Clean TAL CSPs - VP and Below" at bounding box center [392, 613] width 302 height 17
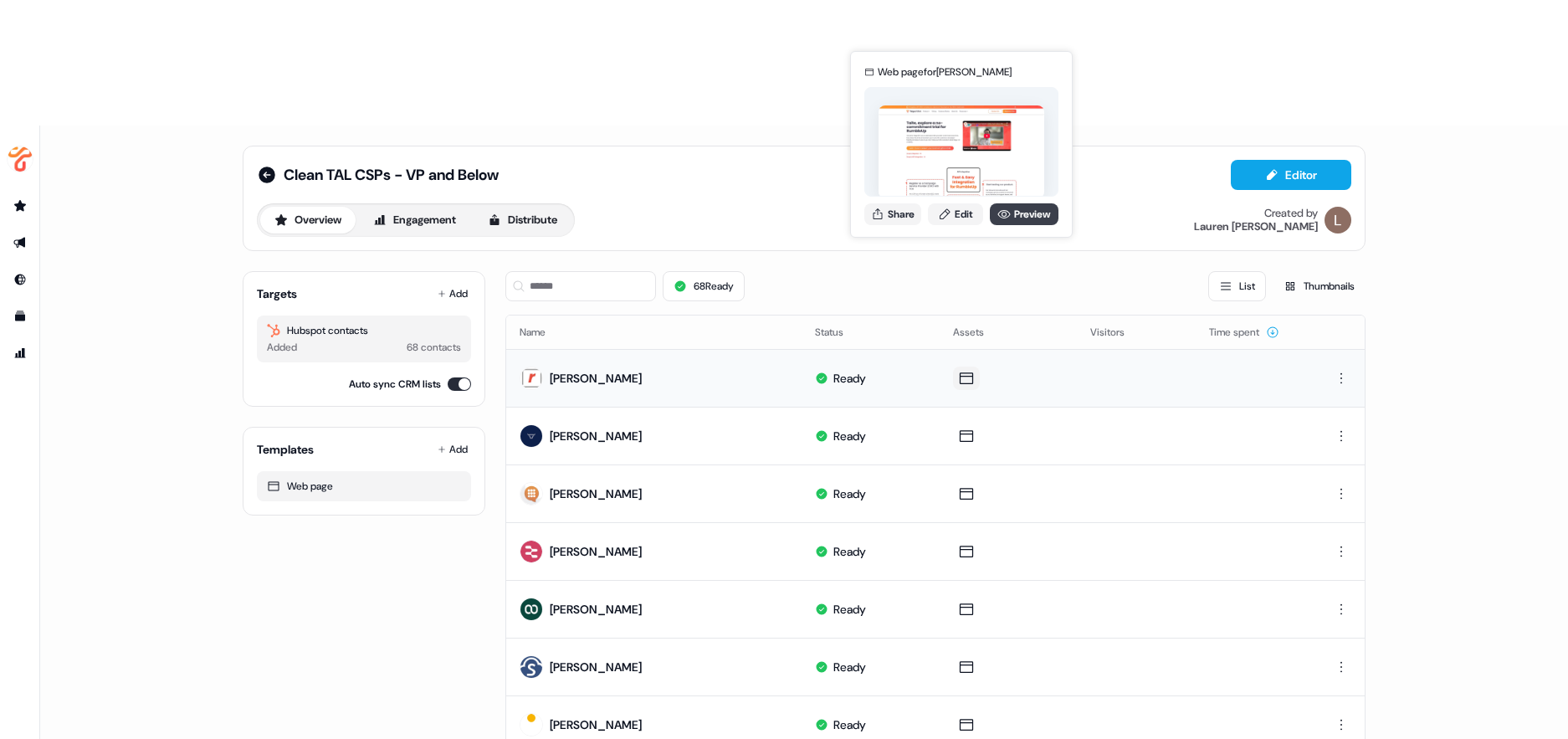
click at [1008, 219] on icon at bounding box center [1004, 214] width 13 height 13
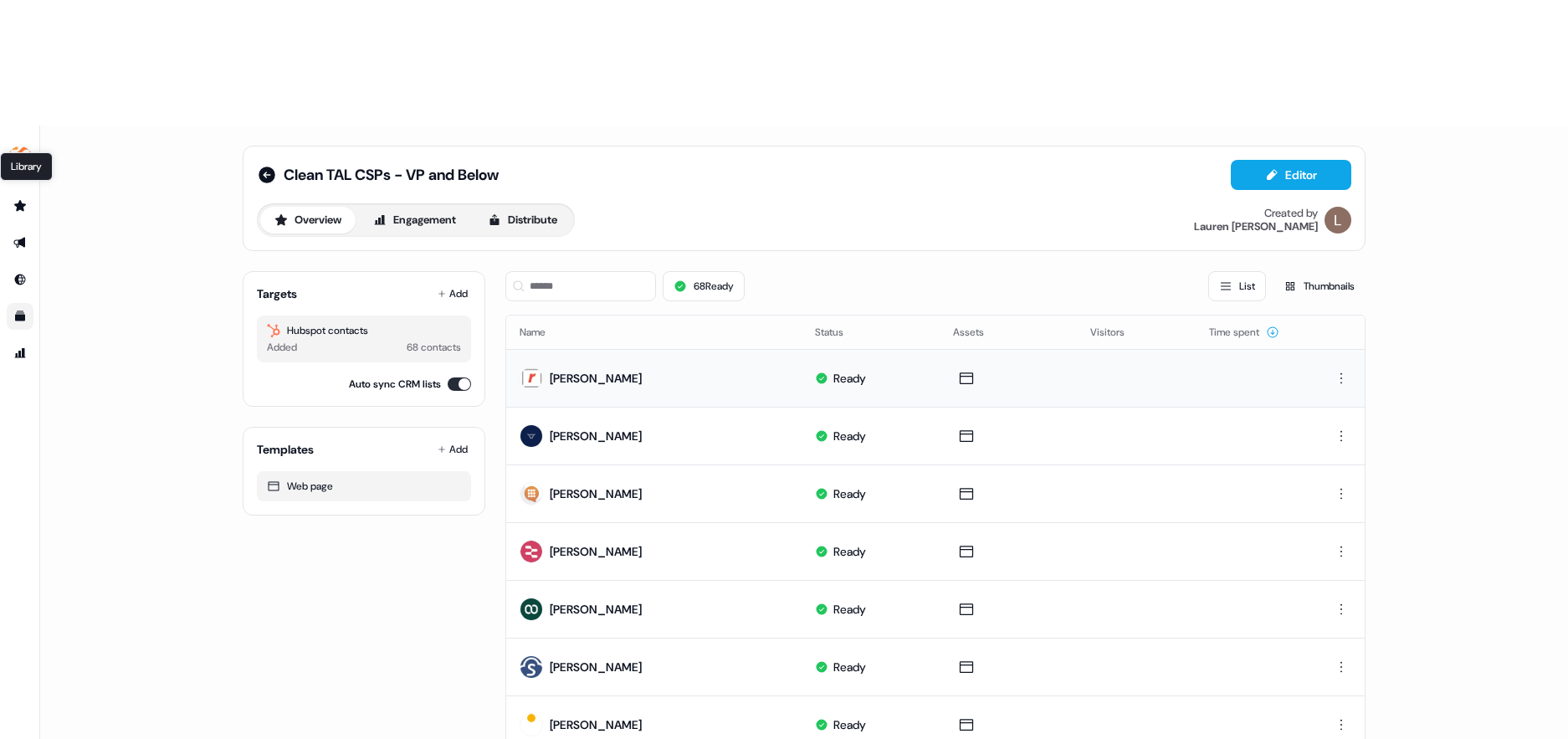
click at [16, 309] on icon "Go to templates" at bounding box center [20, 316] width 13 height 13
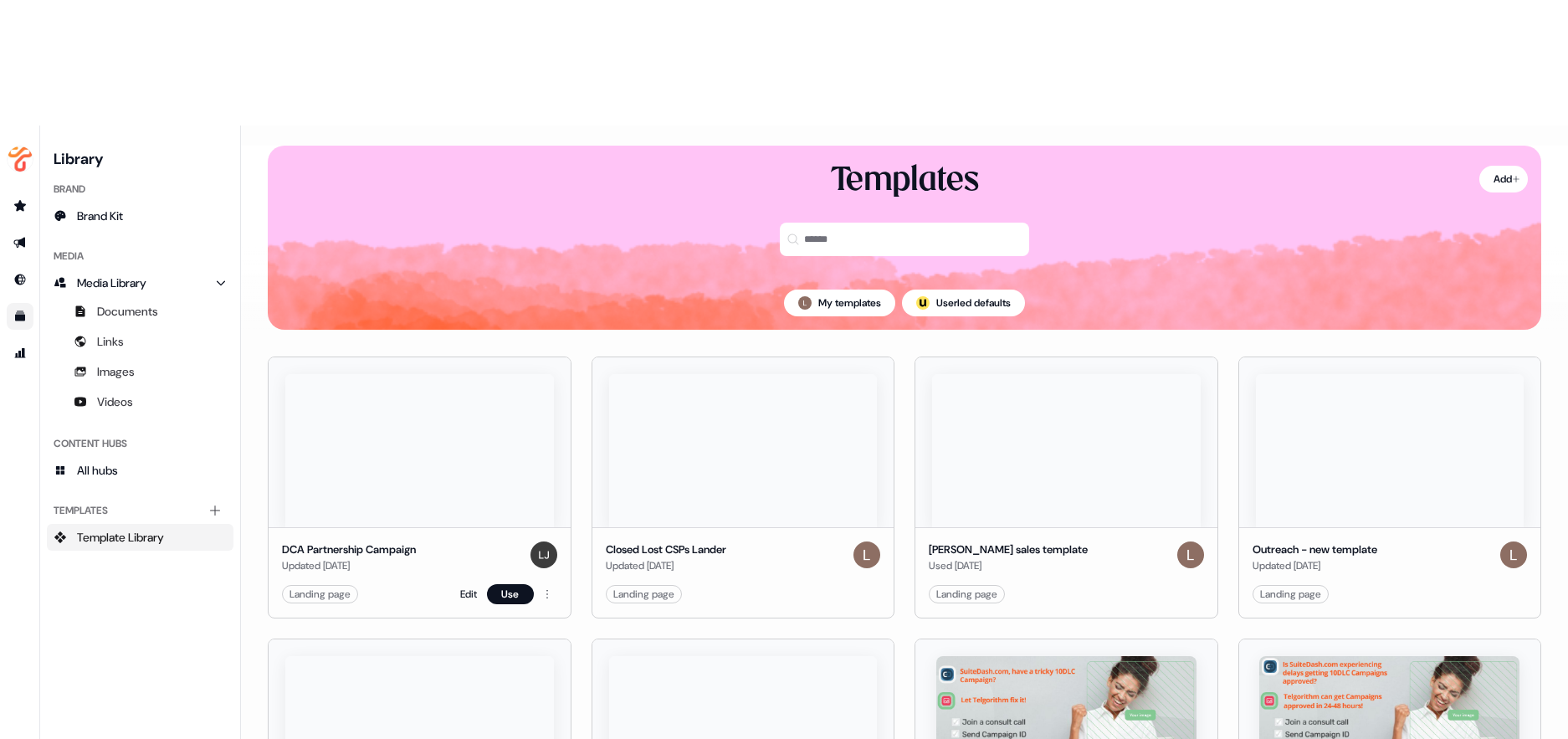
scroll to position [4, 0]
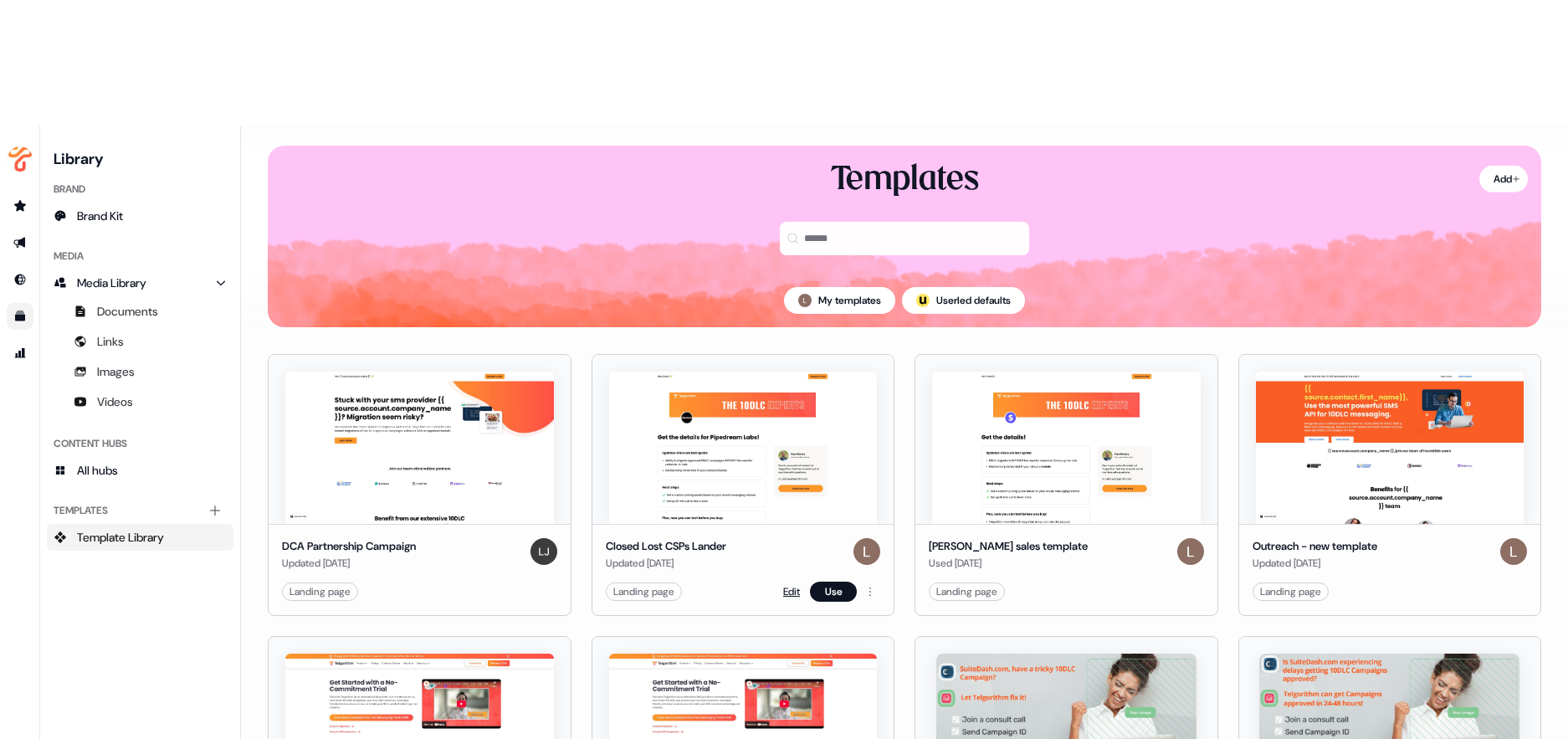
click at [791, 583] on link "Edit" at bounding box center [792, 592] width 17 height 17
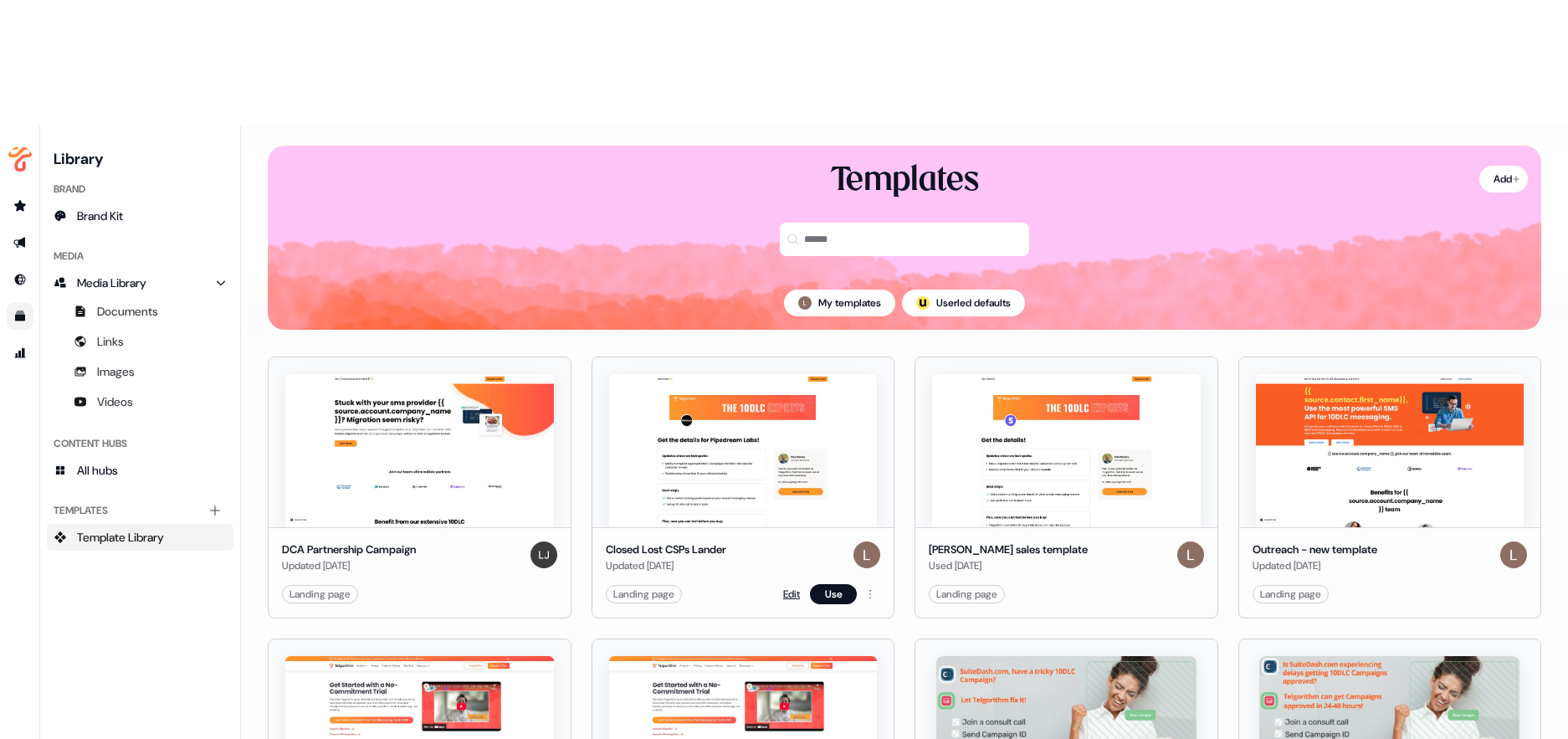
click at [783, 585] on link "Edit" at bounding box center [792, 594] width 17 height 17
click at [787, 585] on link "Edit" at bounding box center [792, 594] width 17 height 17
click at [867, 466] on html "For the best experience switch devices to a bigger screen. Go to Userled.io Lib…" at bounding box center [784, 432] width 1568 height 864
click at [786, 396] on html "For the best experience switch devices to a bigger screen. Go to Userled.io Lib…" at bounding box center [784, 432] width 1568 height 864
click at [776, 374] on img at bounding box center [743, 451] width 268 height 153
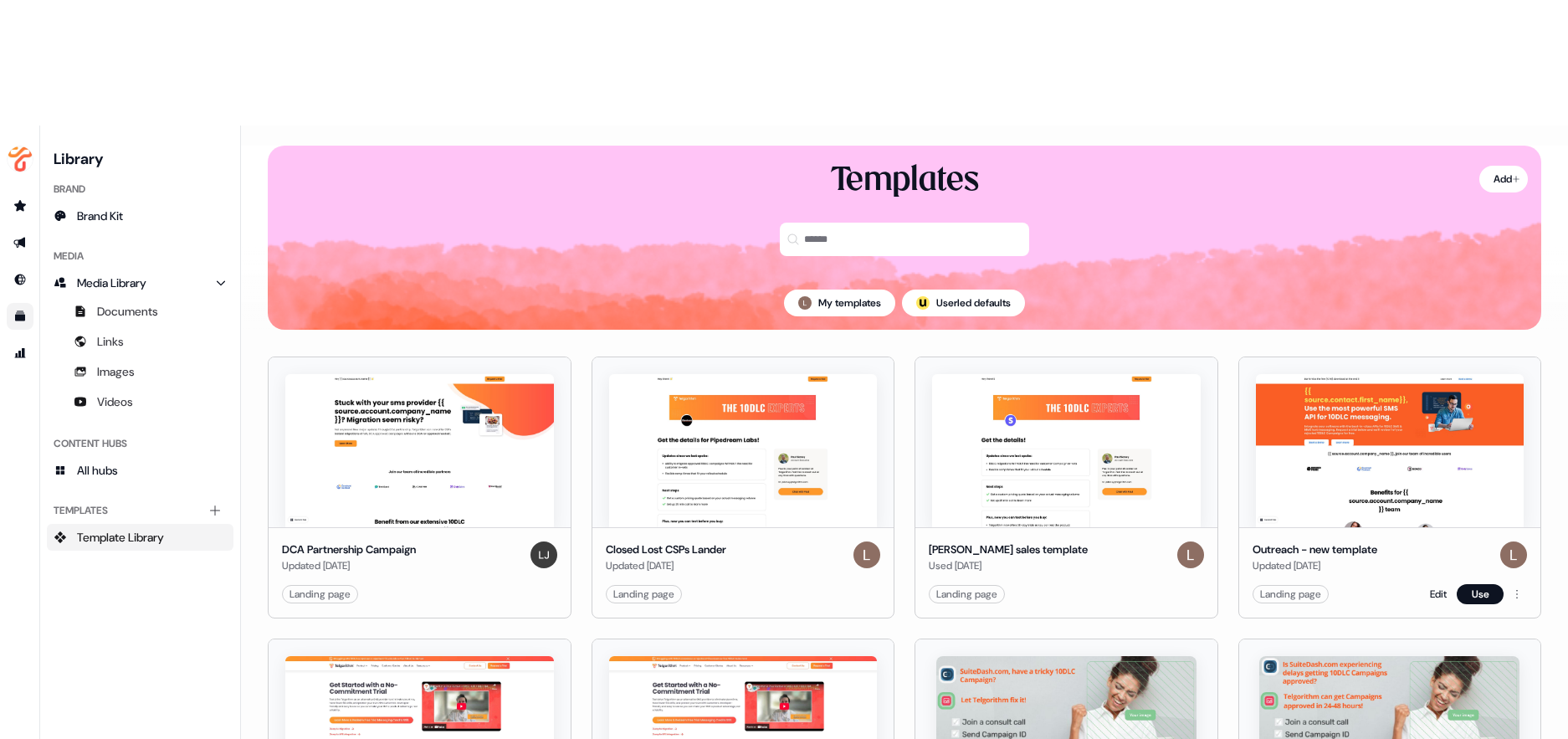
click at [1363, 374] on img at bounding box center [1389, 451] width 268 height 153
click at [1470, 583] on button "Use" at bounding box center [1479, 593] width 47 height 20
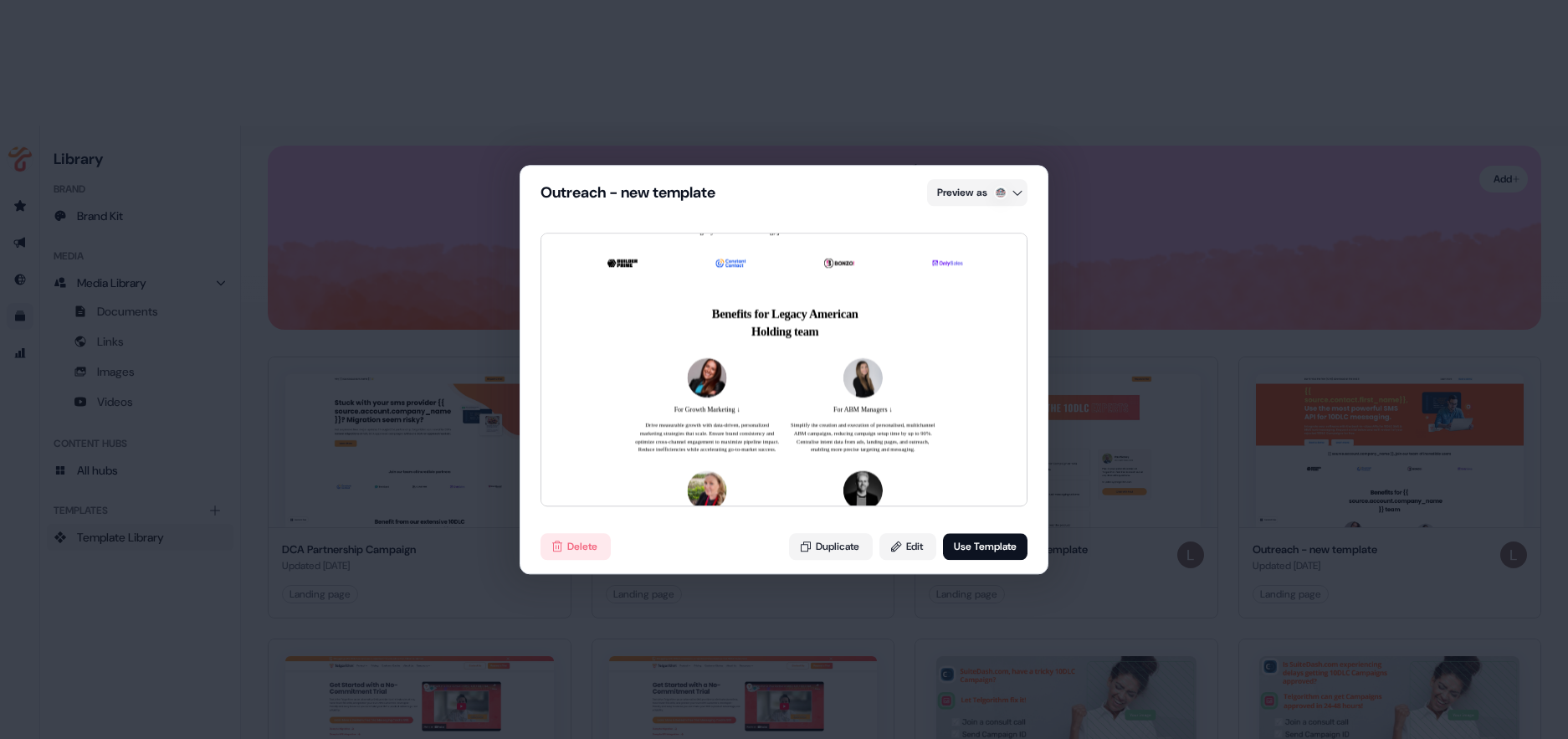
scroll to position [503, 0]
click at [1204, 225] on div "Outreach - new template Preview as Don’t miss the free (CTA) download at the en…" at bounding box center [784, 370] width 1568 height 739
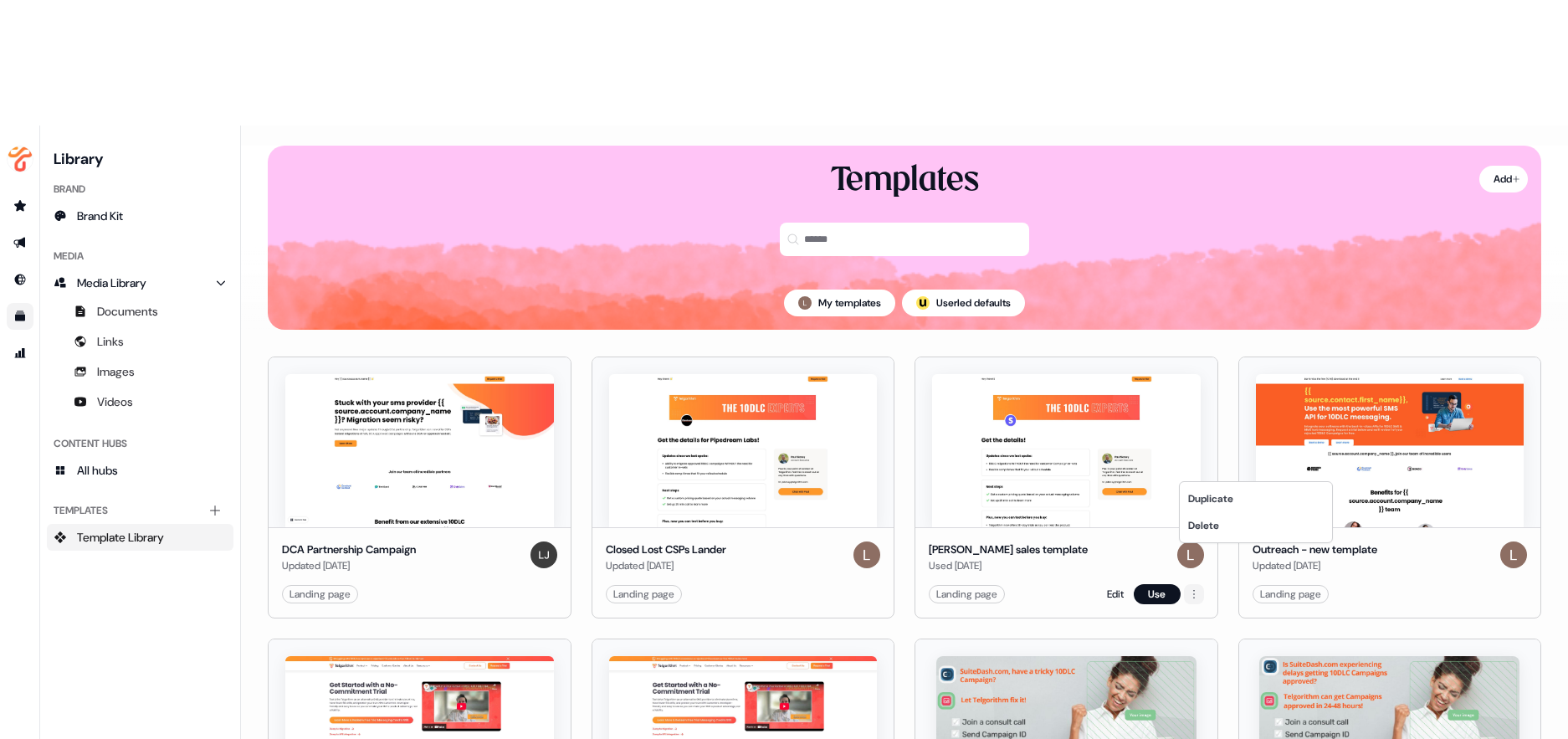
click at [1192, 468] on html "For the best experience switch devices to a bigger screen. Go to Userled.io Lib…" at bounding box center [784, 432] width 1568 height 864
click at [1144, 465] on html "For the best experience switch devices to a bigger screen. Go to Userled.io Lib…" at bounding box center [784, 432] width 1568 height 864
click at [1149, 583] on button "Use" at bounding box center [1156, 593] width 47 height 20
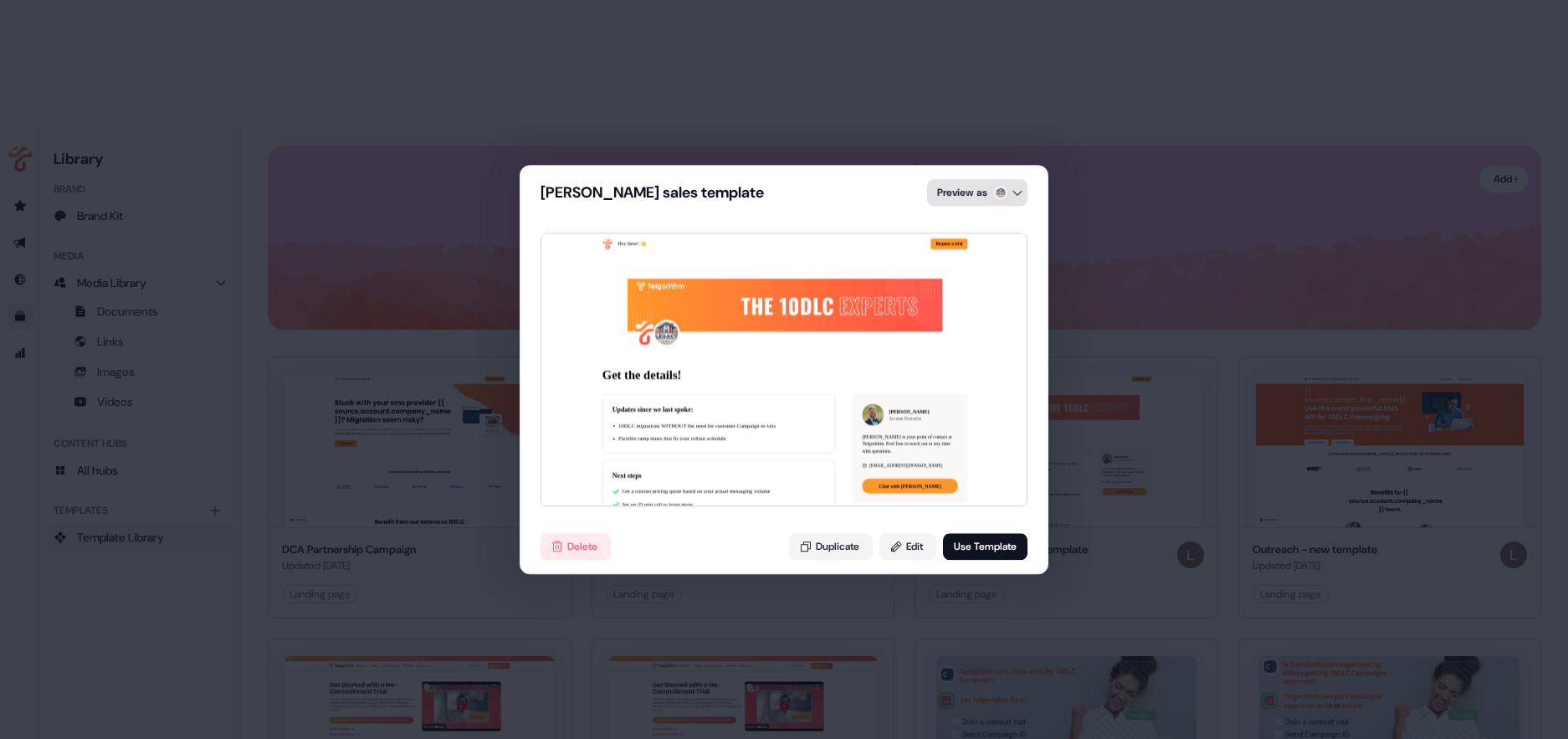
click at [980, 192] on div "Paul sales template Preview as Hey there! 👋 Request a trial Get the details! Up…" at bounding box center [784, 370] width 1568 height 739
click at [758, 74] on div "Paul sales template Preview as Hey there! 👋 Request a trial Get the details! Up…" at bounding box center [784, 370] width 1568 height 739
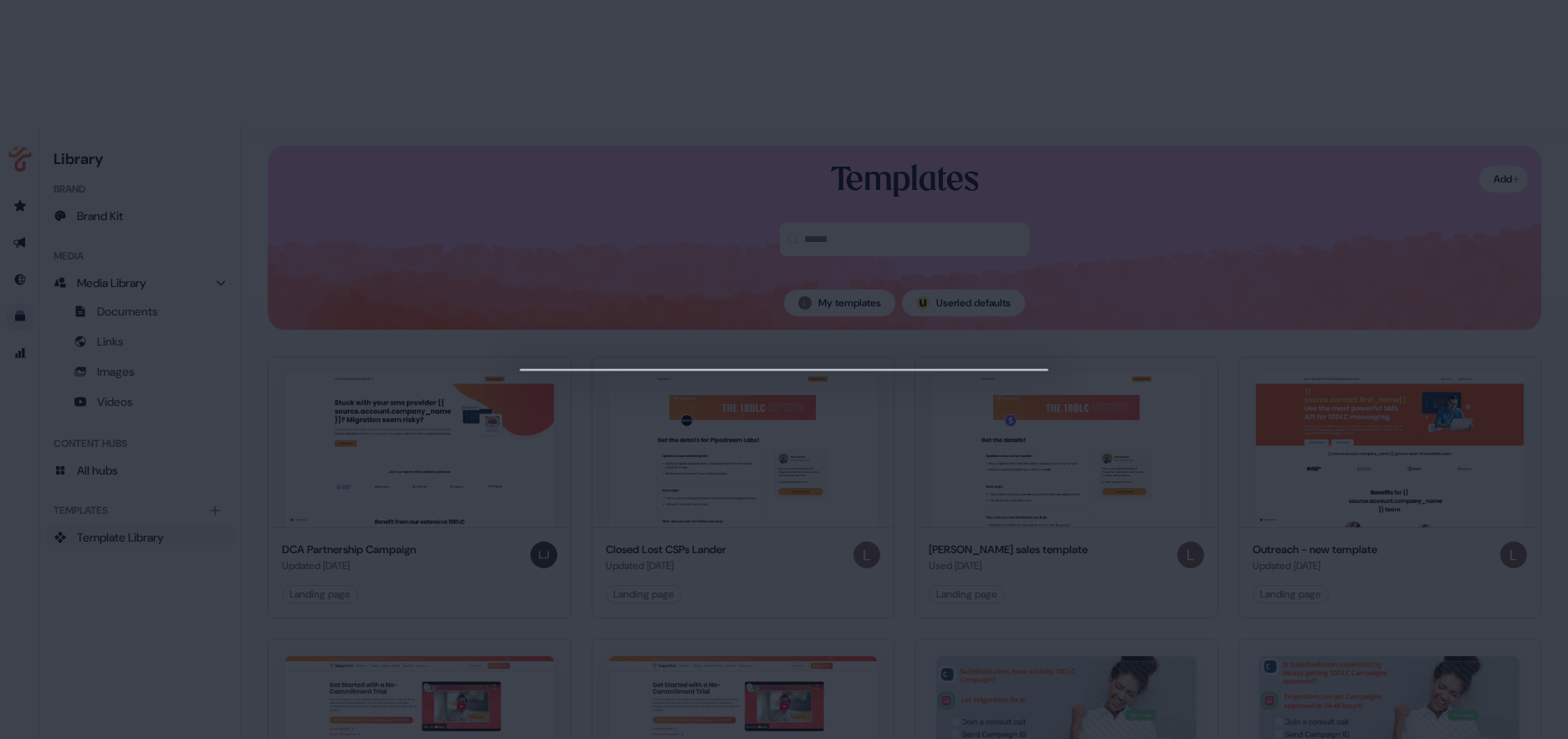
click at [1073, 403] on div at bounding box center [784, 370] width 1568 height 739
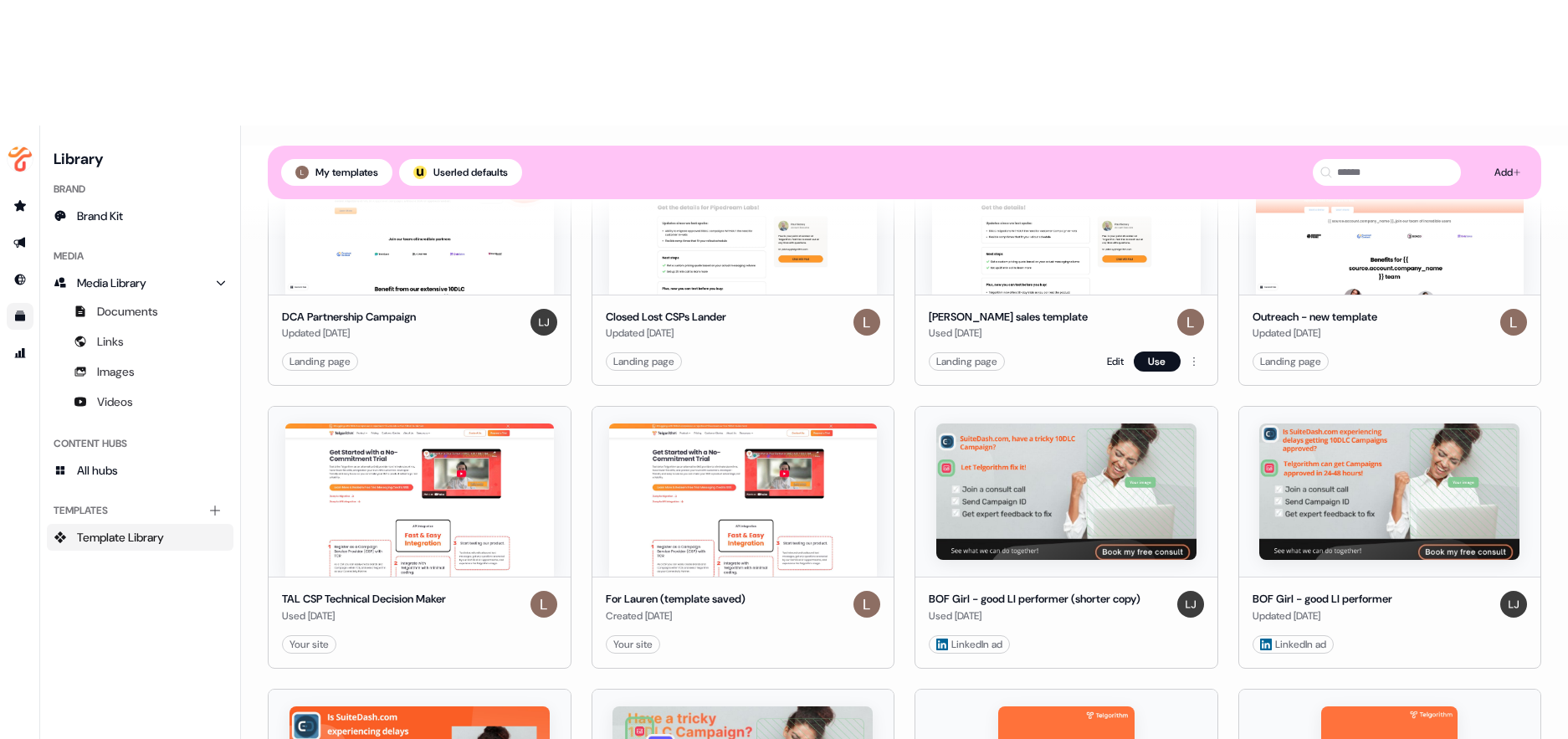
scroll to position [0, 0]
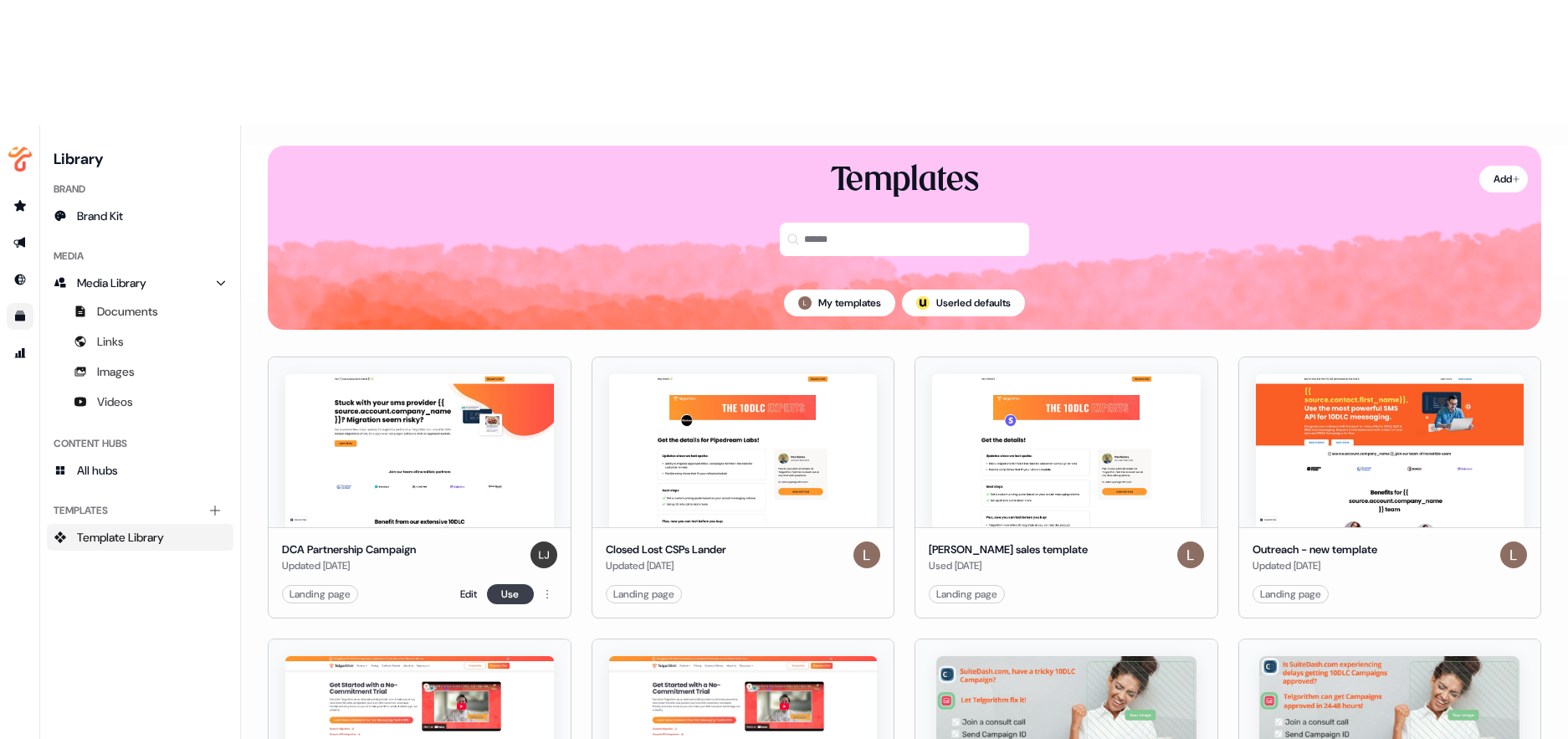
click at [499, 583] on button "Use" at bounding box center [510, 593] width 47 height 20
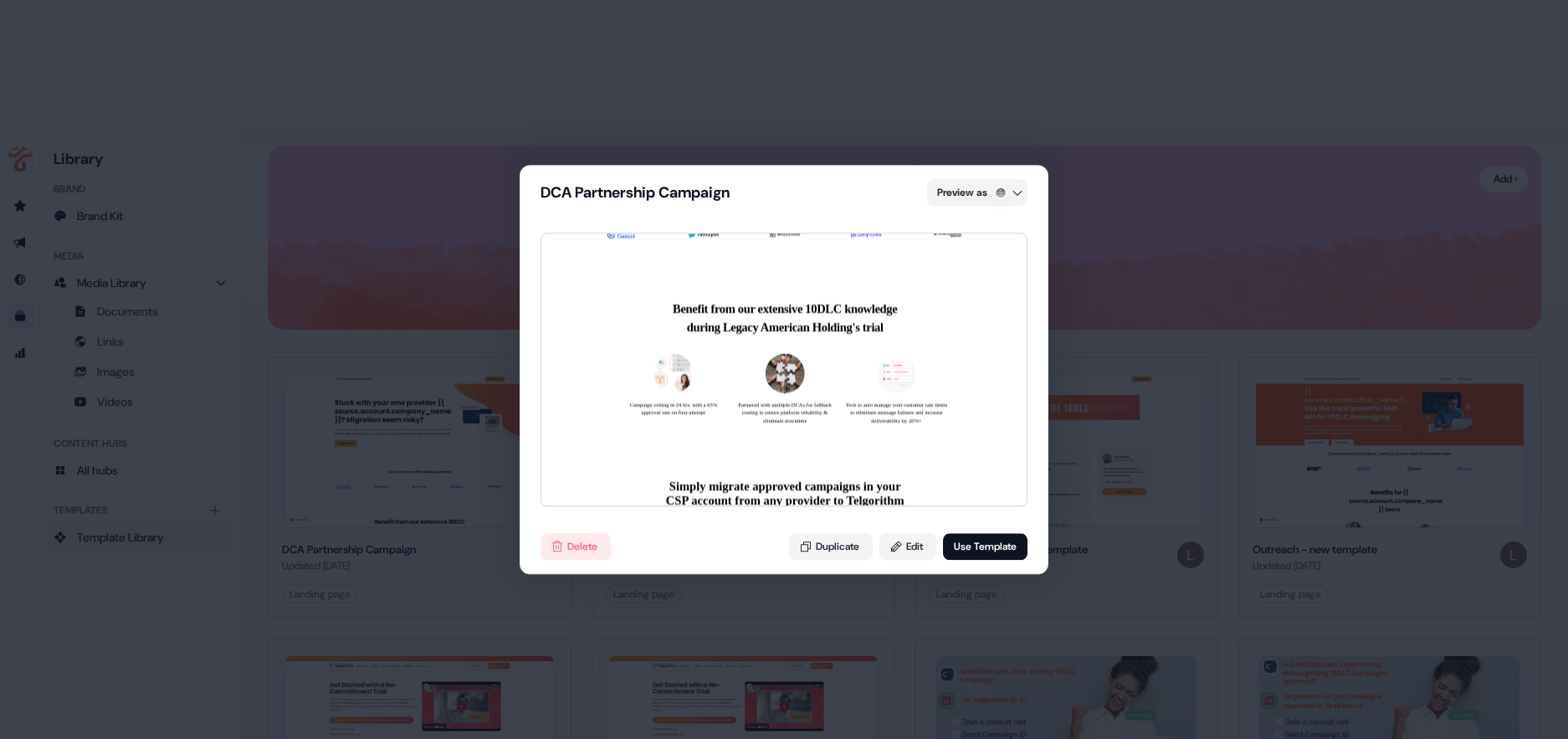
scroll to position [813, 0]
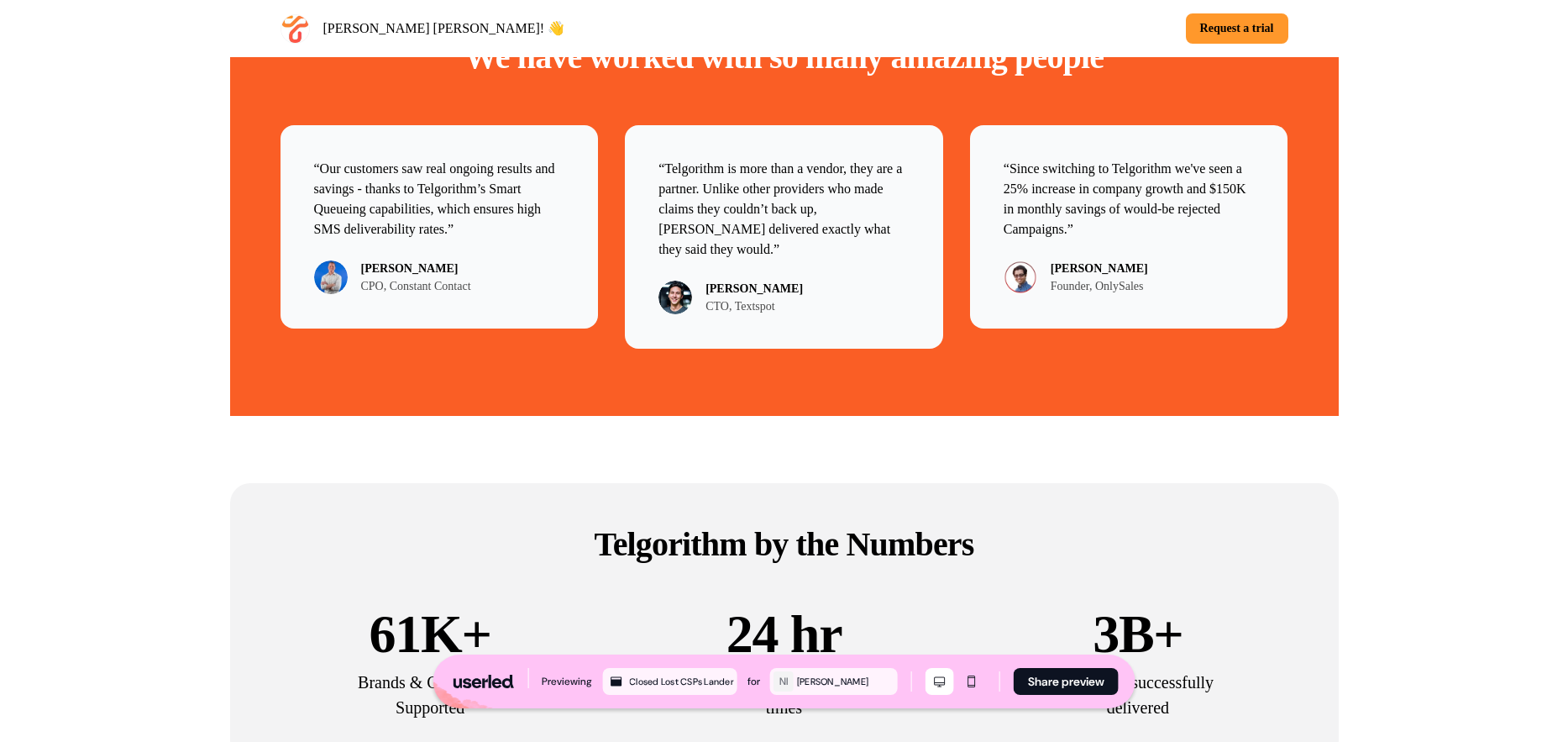
scroll to position [2792, 0]
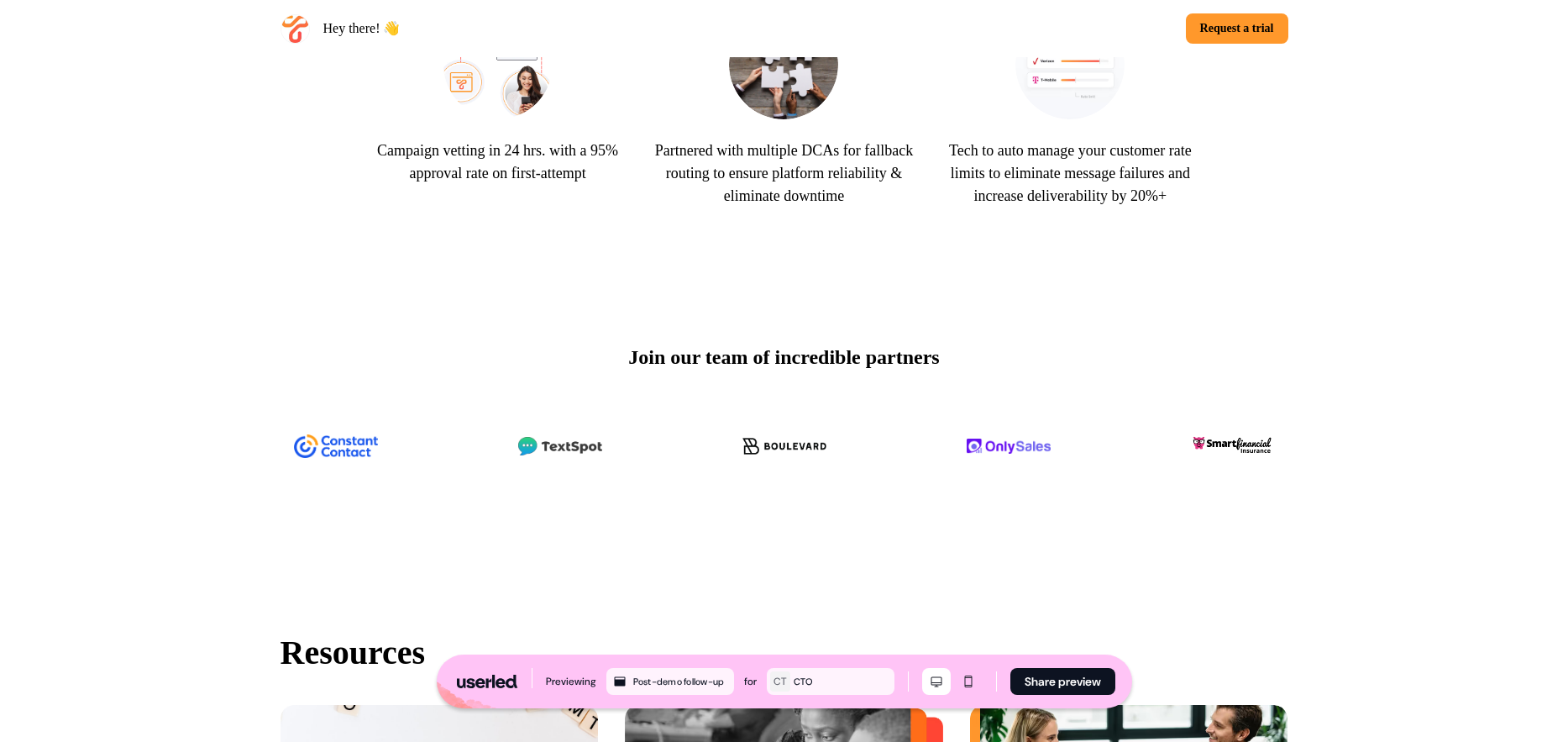
scroll to position [1372, 0]
